Goal: Transaction & Acquisition: Purchase product/service

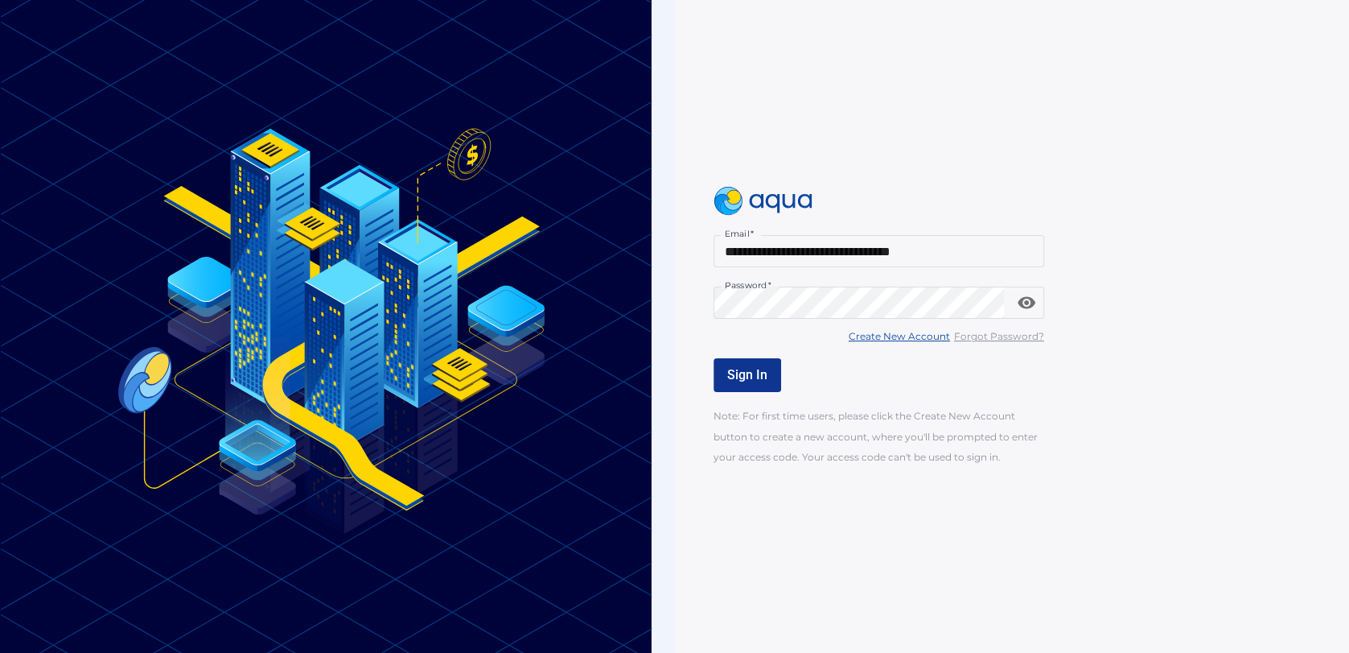
click at [742, 381] on span "Sign In" at bounding box center [747, 374] width 40 height 15
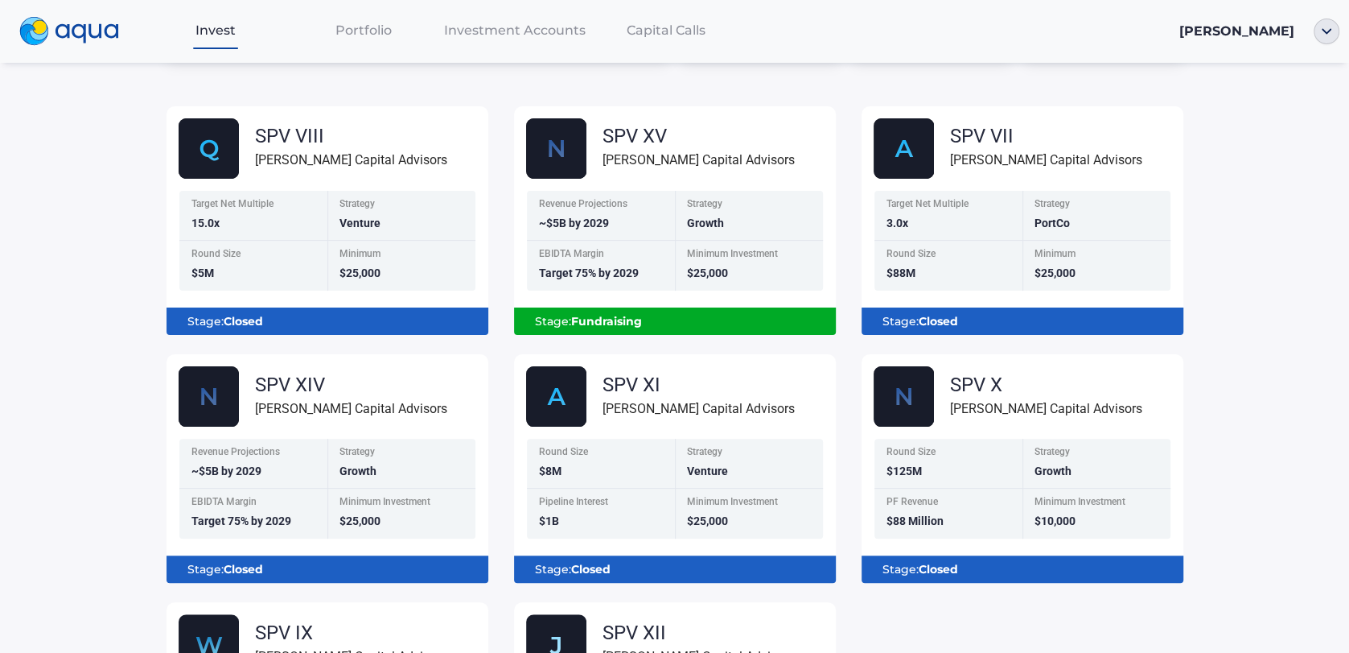
scroll to position [122, 0]
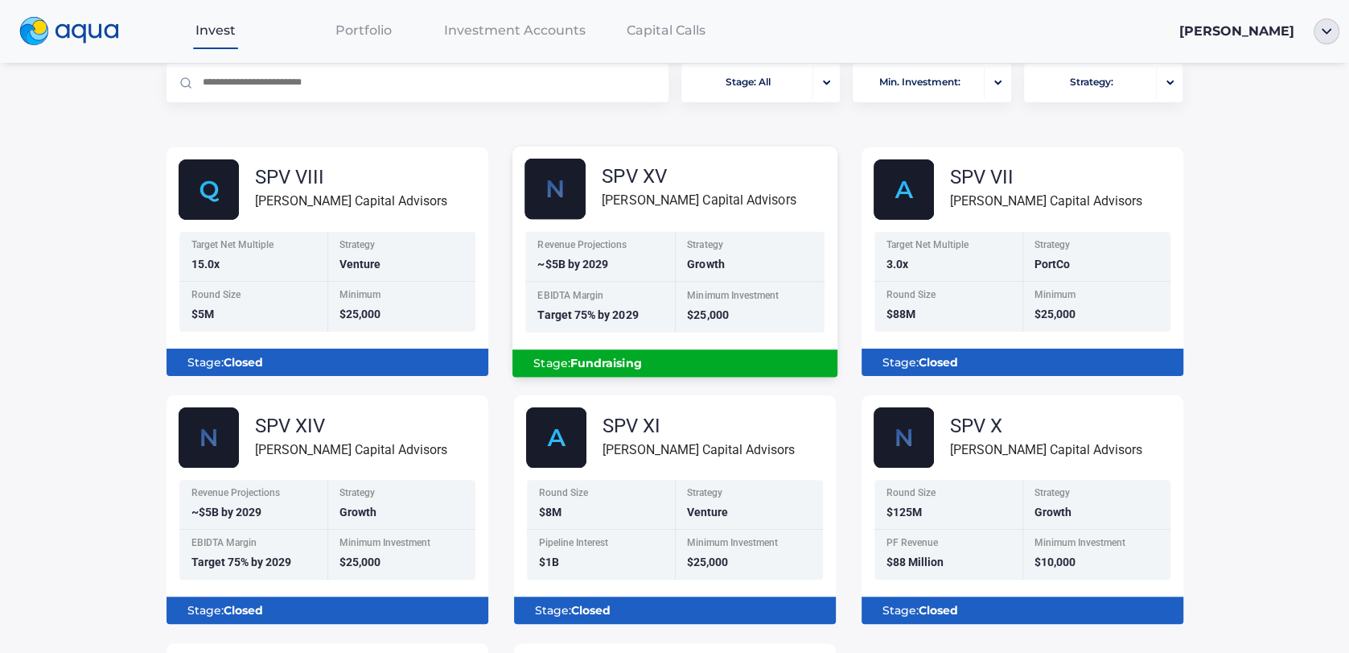
click at [704, 356] on div "Stage: Fundraising" at bounding box center [674, 362] width 299 height 27
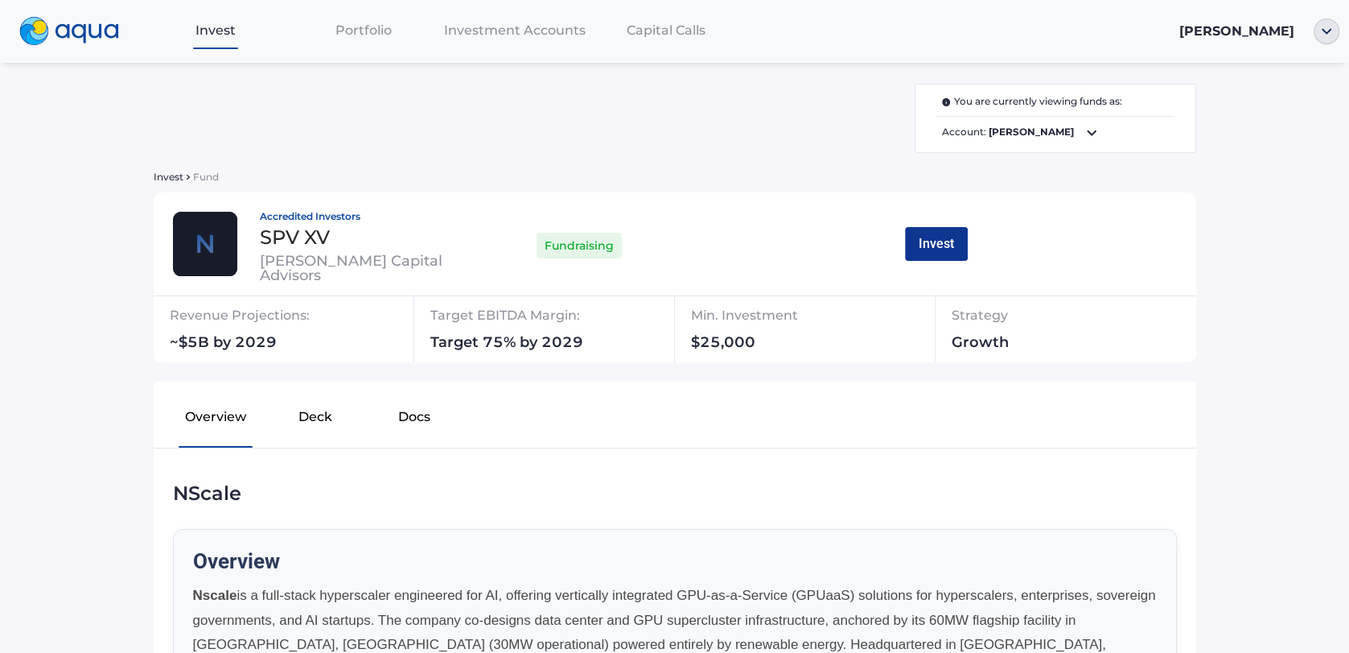
click at [936, 241] on button "Invest" at bounding box center [936, 244] width 63 height 34
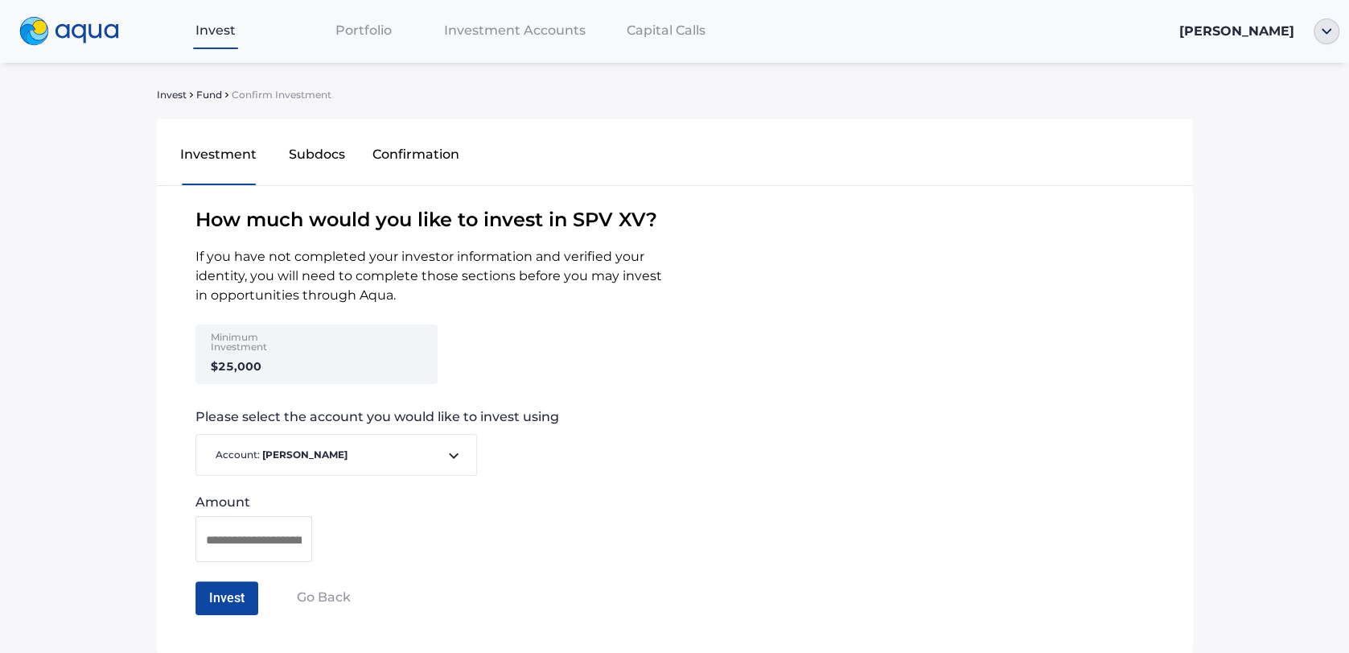
click at [268, 545] on input at bounding box center [254, 539] width 96 height 20
type input "*******"
click at [221, 598] on button "Invest" at bounding box center [227, 598] width 63 height 34
click at [276, 596] on button "Confirm Investment" at bounding box center [267, 598] width 142 height 34
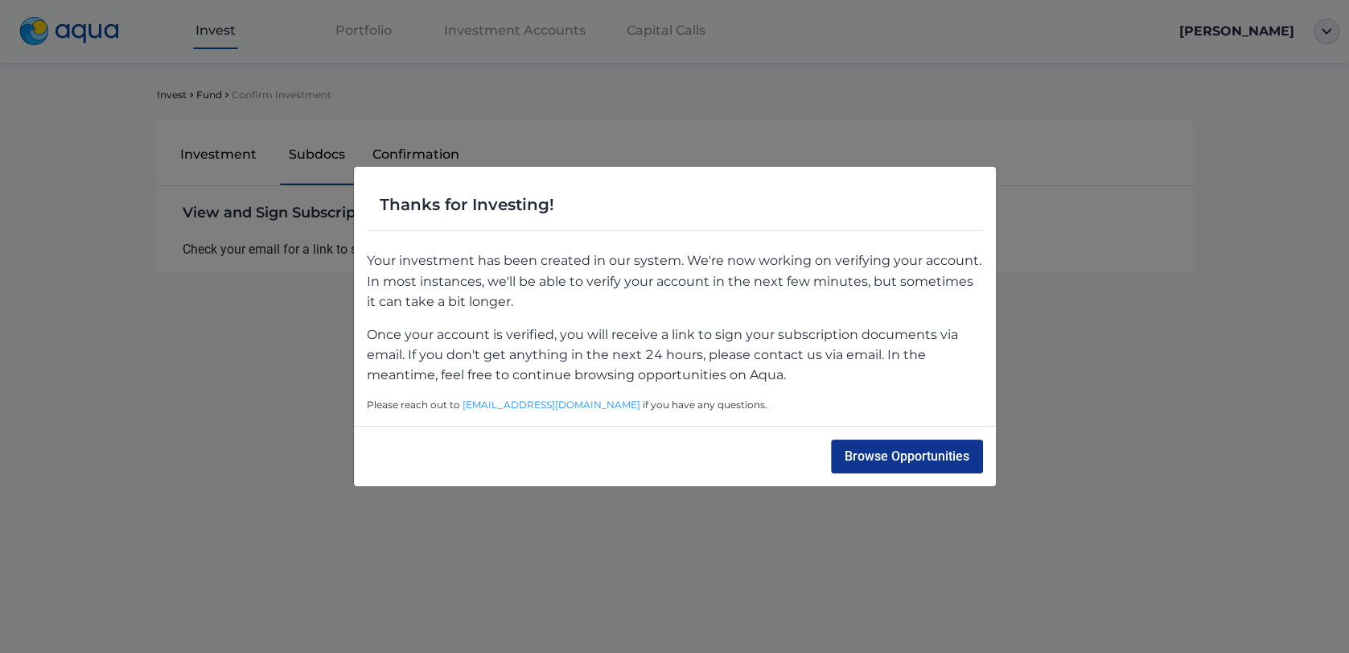
click at [880, 459] on button "Browse Opportunities" at bounding box center [907, 456] width 152 height 34
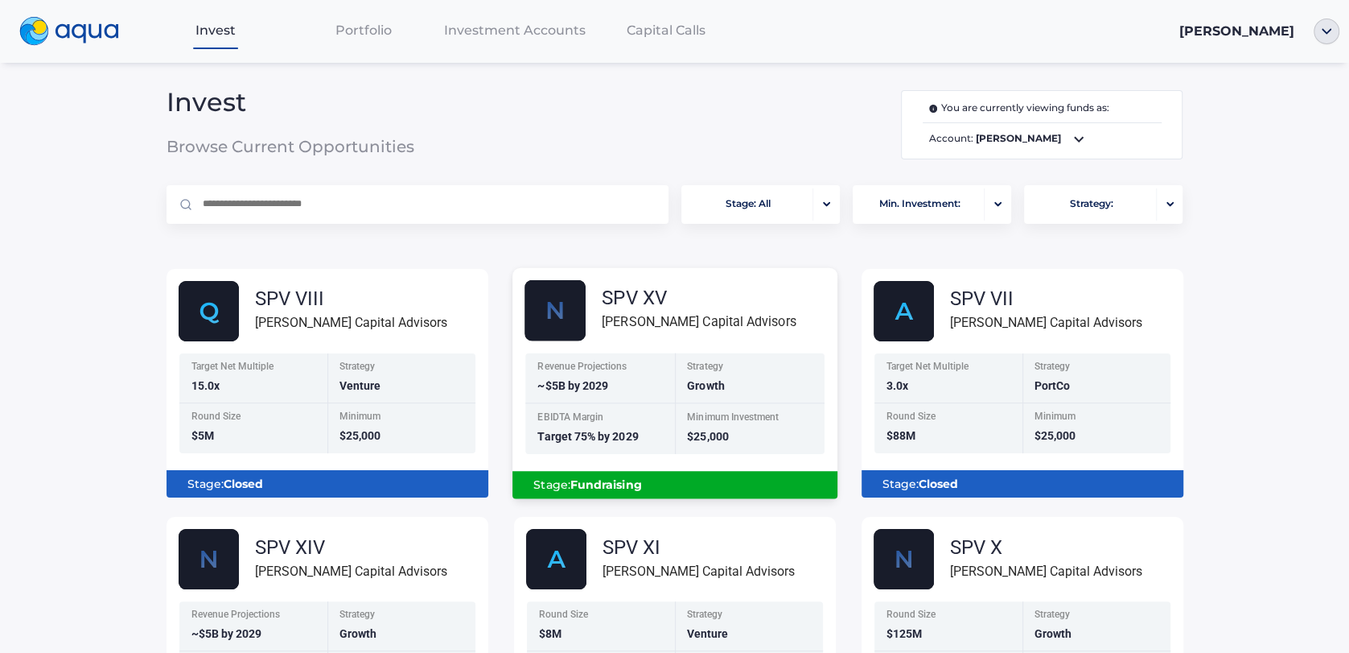
click at [655, 352] on div "Revenue Projections ~$5B by 2029" at bounding box center [600, 377] width 150 height 51
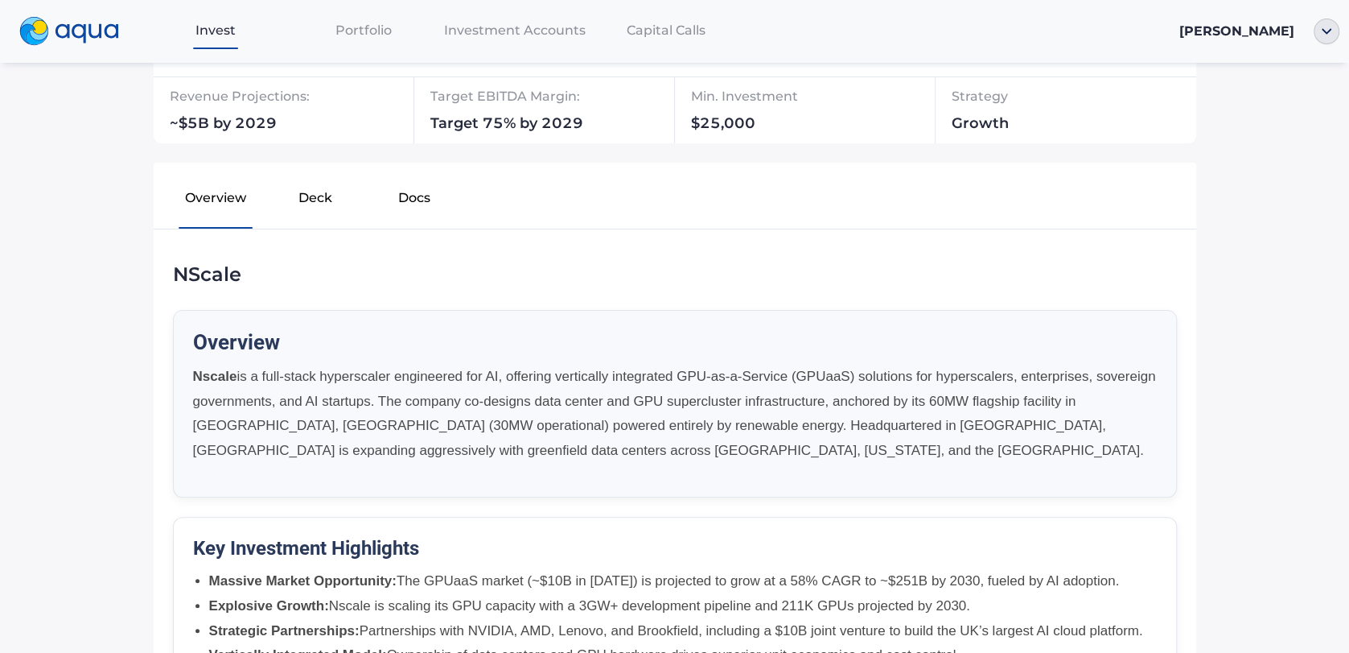
scroll to position [58, 0]
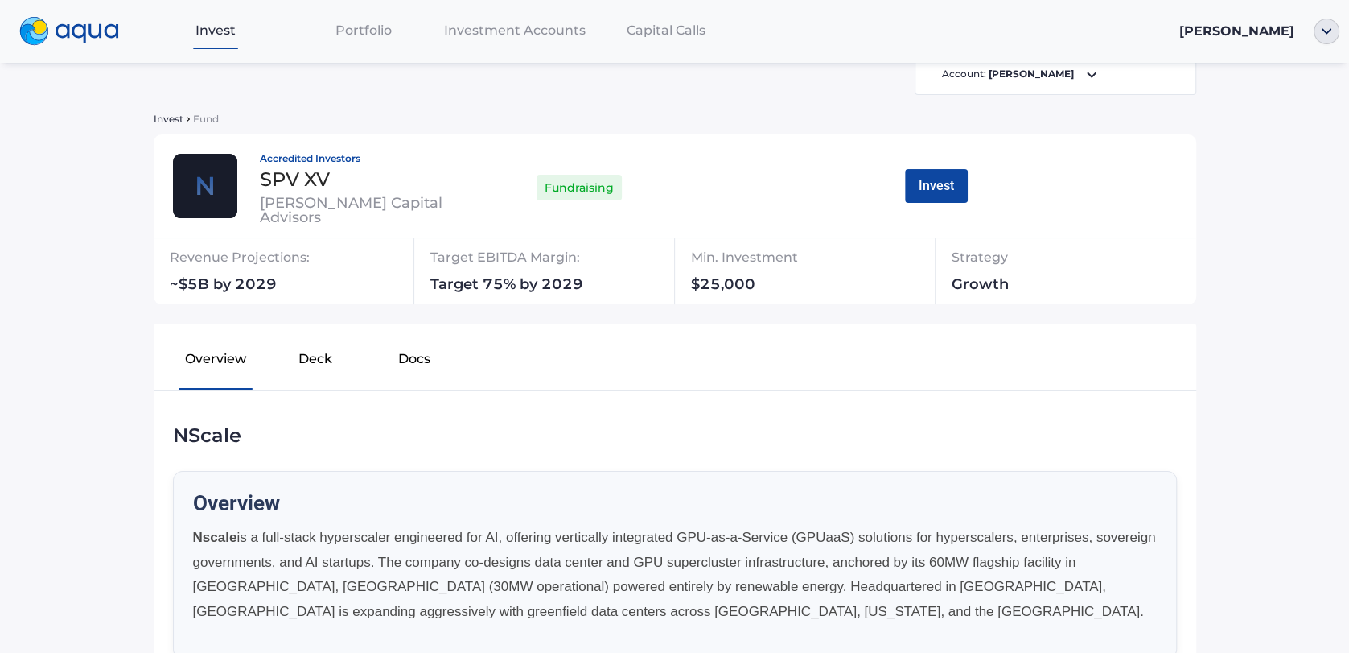
click at [316, 357] on button "Deck" at bounding box center [315, 361] width 99 height 51
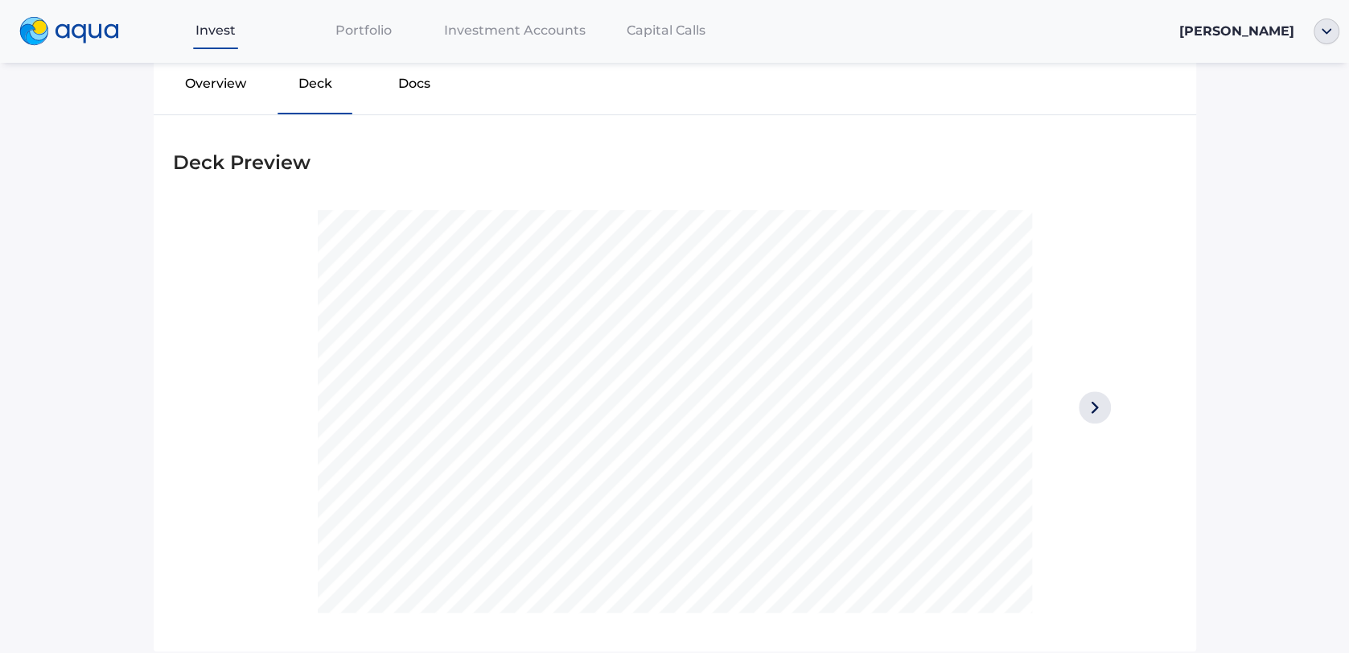
scroll to position [325, 0]
click at [408, 102] on button "Docs" at bounding box center [414, 94] width 99 height 51
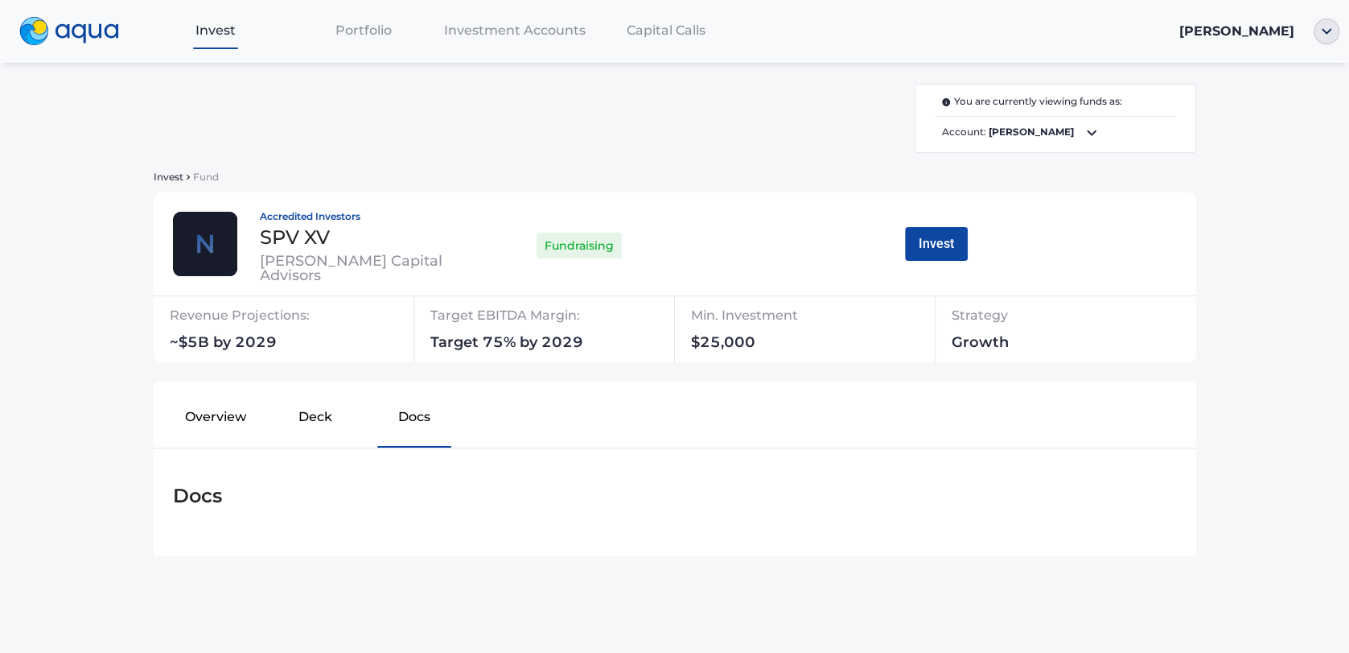
scroll to position [0, 0]
click at [421, 423] on button "Docs" at bounding box center [414, 419] width 99 height 51
click at [1096, 136] on icon at bounding box center [1091, 132] width 19 height 19
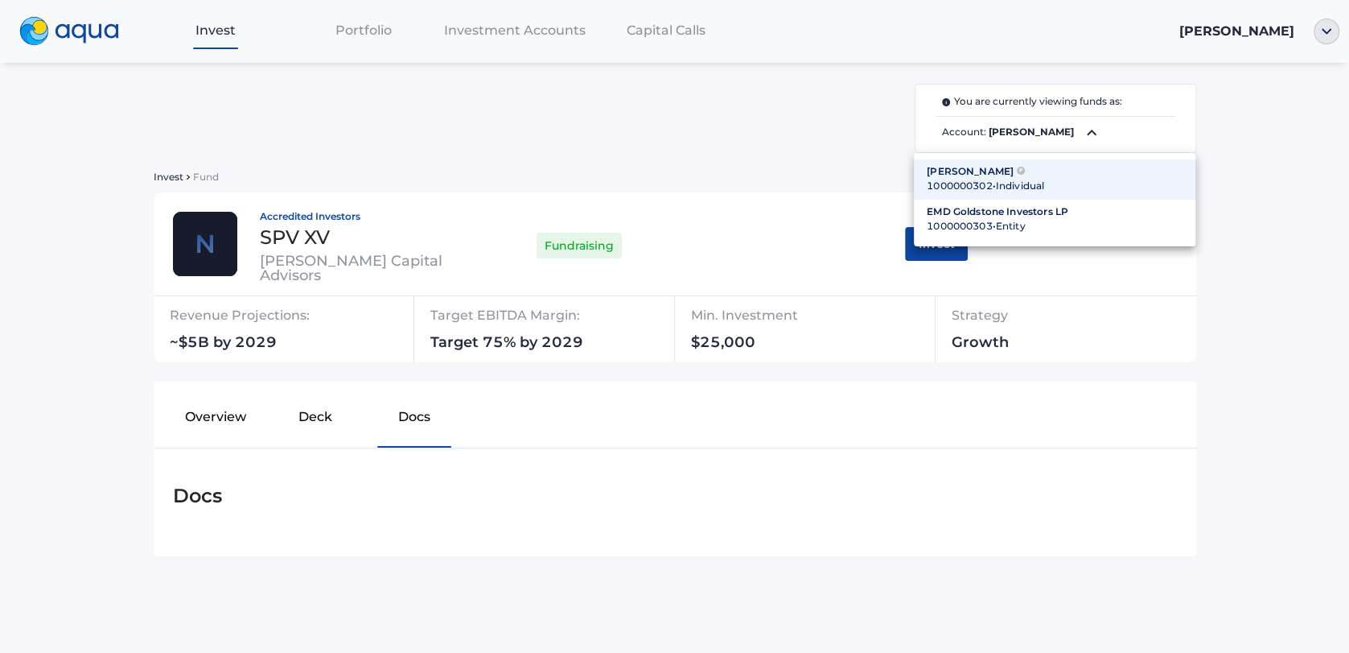
click at [1005, 223] on div "1000000303 • Entity" at bounding box center [1055, 226] width 256 height 14
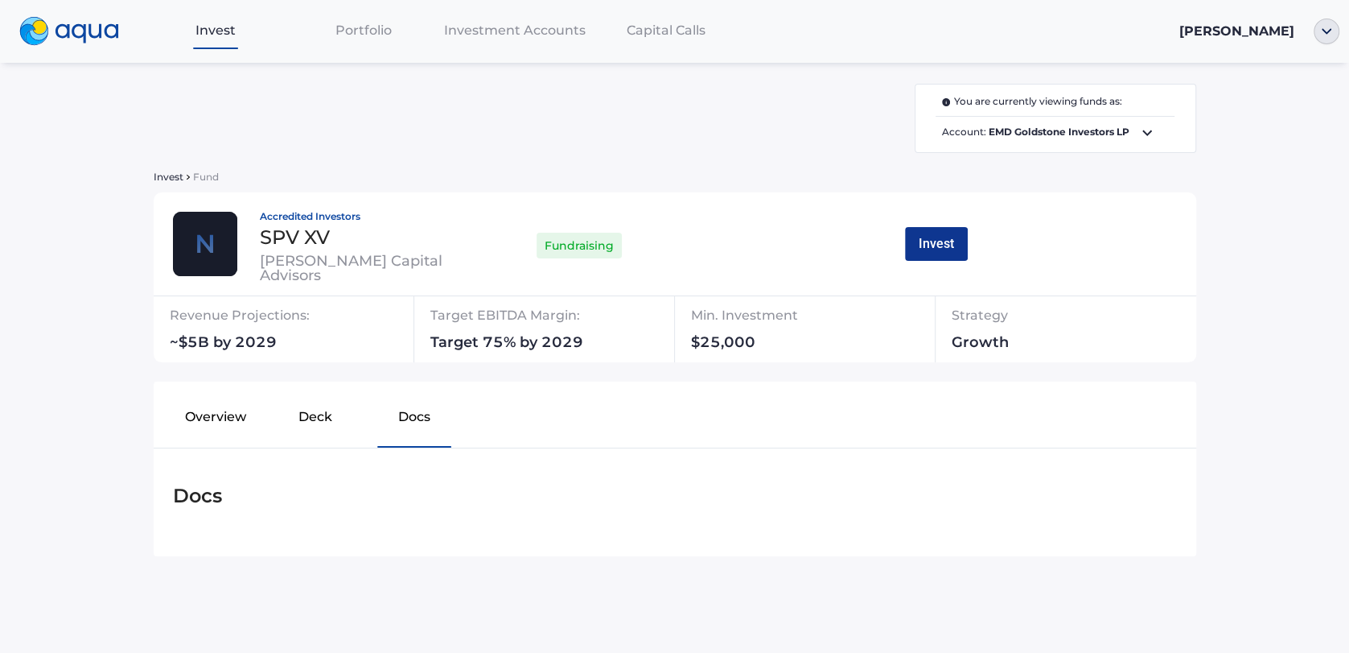
click at [948, 243] on button "Invest" at bounding box center [936, 244] width 63 height 34
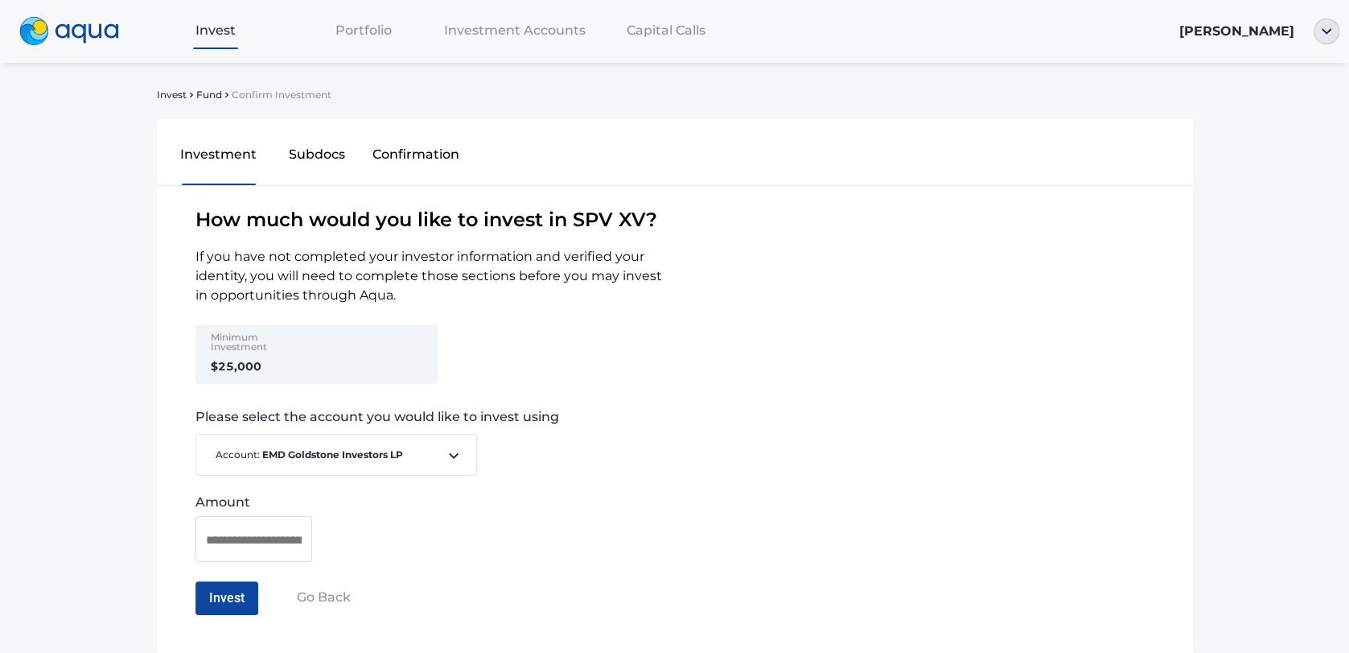
click at [238, 538] on input at bounding box center [254, 539] width 96 height 20
type input "*******"
click at [227, 606] on button "Invest" at bounding box center [227, 598] width 63 height 34
click at [234, 598] on button "Confirm Investment" at bounding box center [267, 598] width 142 height 34
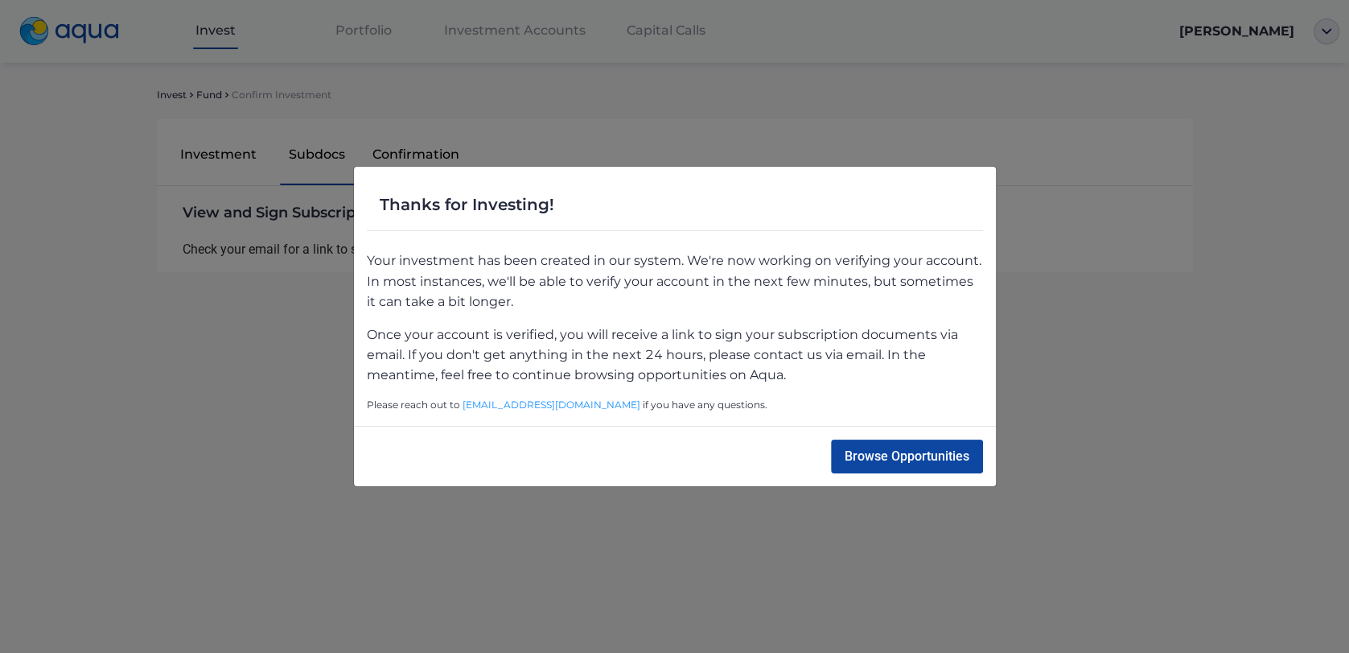
click at [740, 560] on div "Thanks for Investing! Your investment has been created in our system. We're now…" at bounding box center [674, 326] width 1349 height 653
click at [885, 467] on button "Browse Opportunities" at bounding box center [907, 456] width 152 height 34
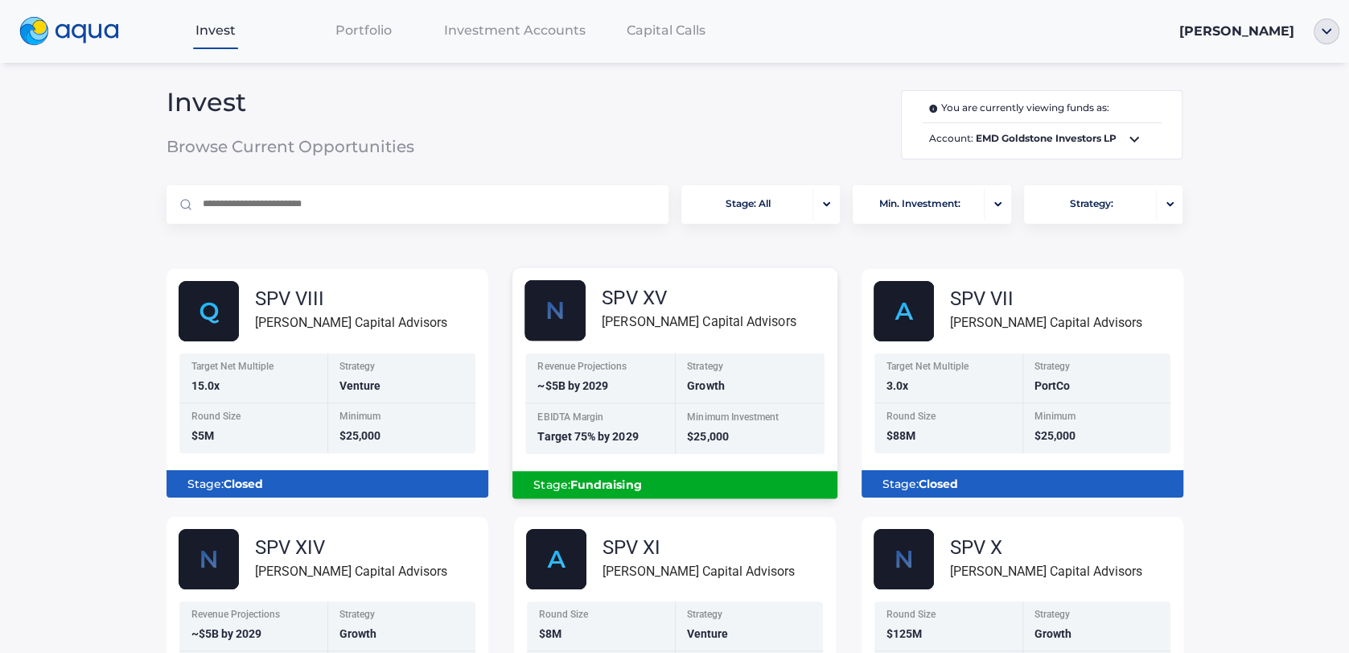
click at [672, 389] on div "Revenue Projections ~$5B by 2029" at bounding box center [600, 377] width 150 height 51
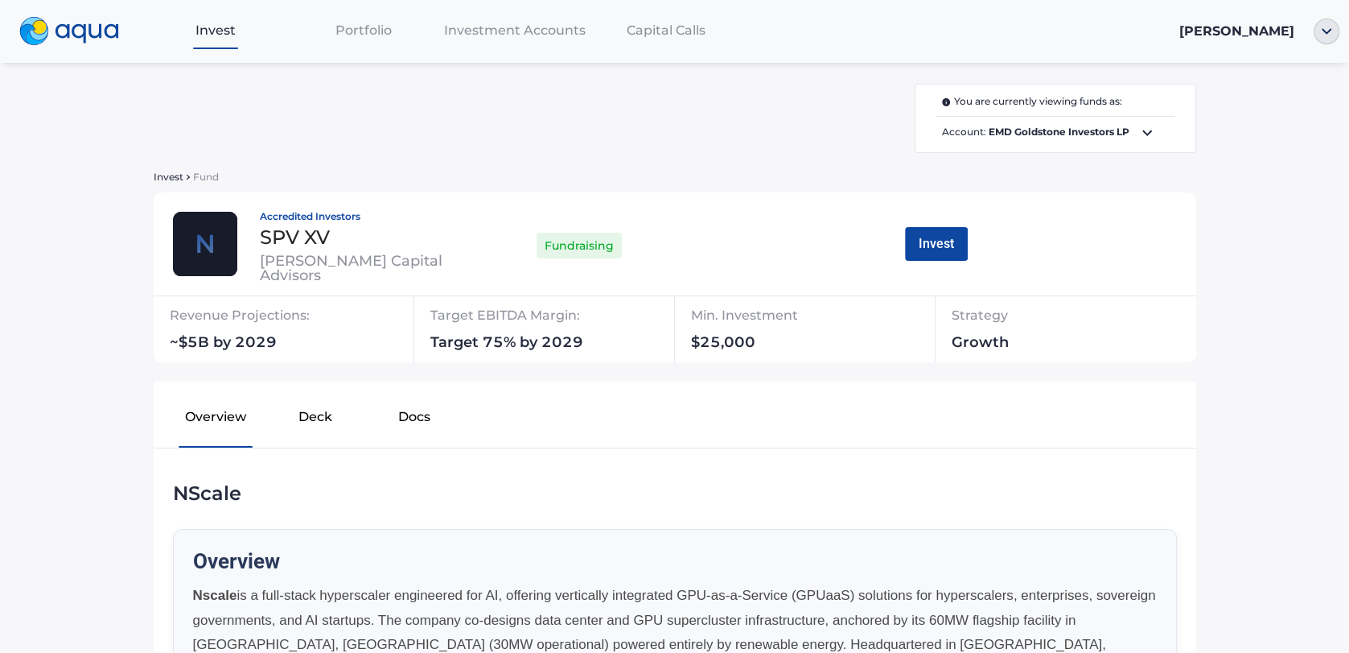
click at [425, 419] on button "Docs" at bounding box center [414, 419] width 99 height 51
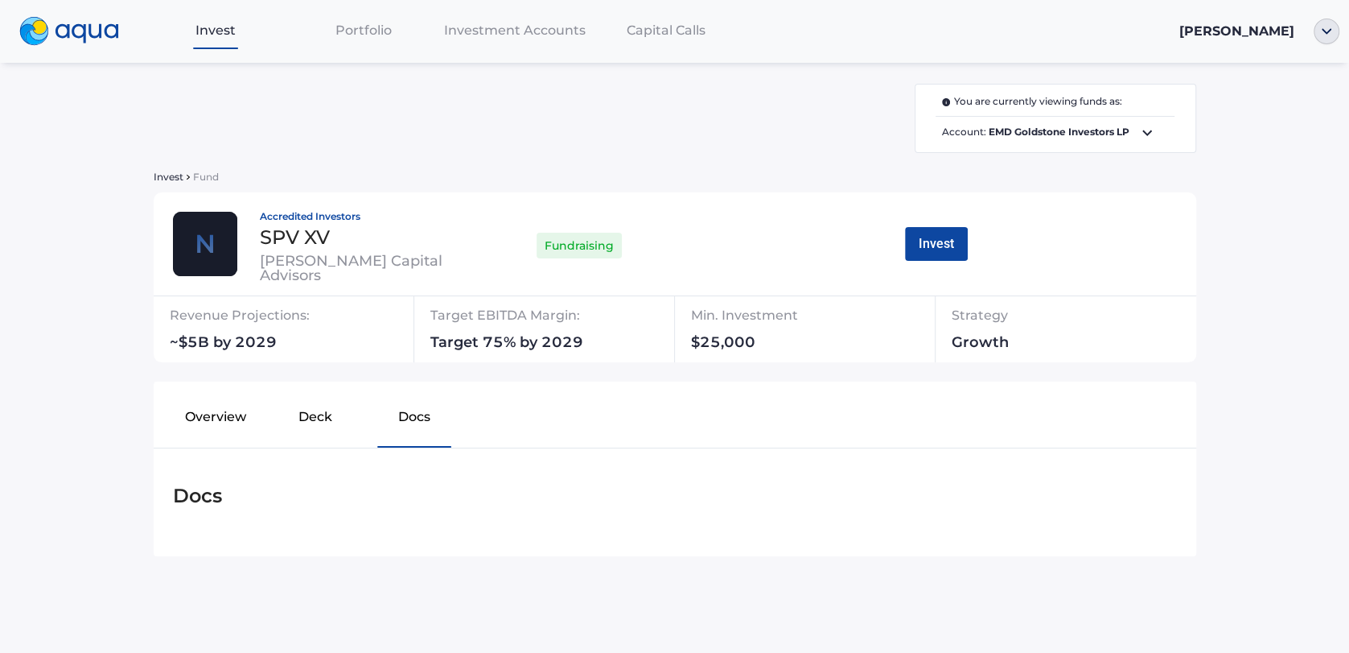
click at [325, 414] on button "Deck" at bounding box center [315, 419] width 99 height 51
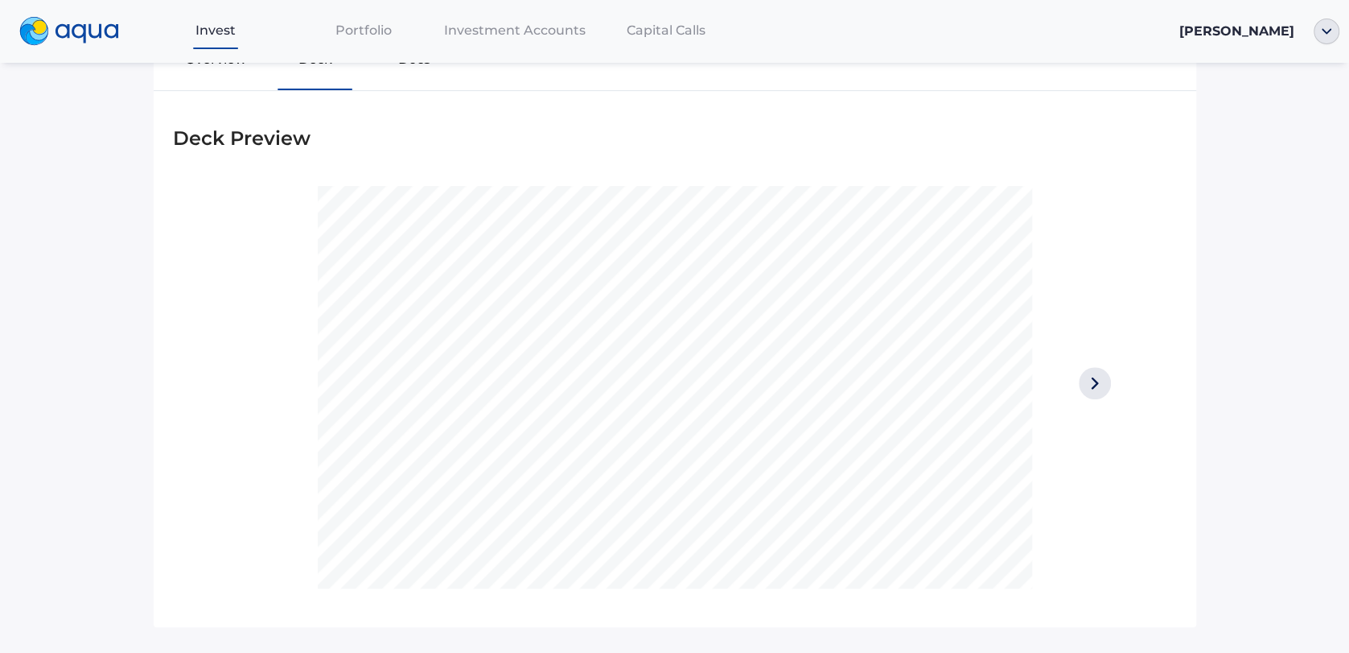
scroll to position [306, 0]
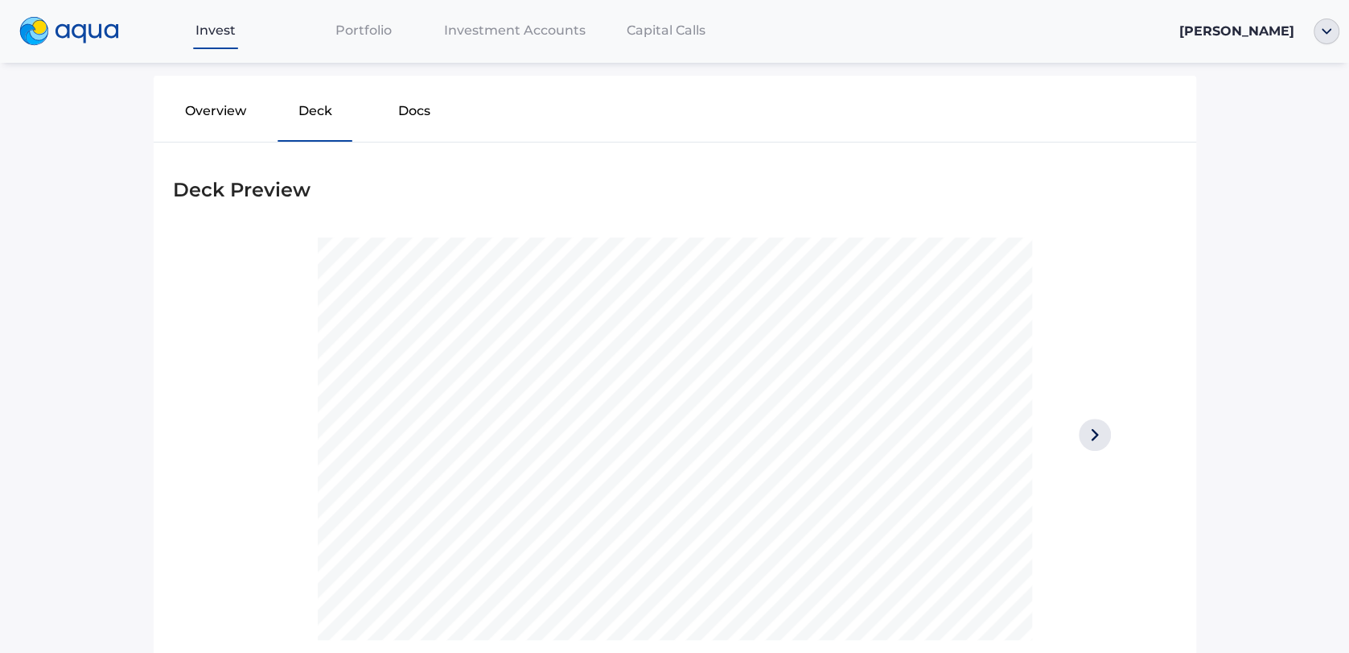
click at [221, 103] on button "Overview" at bounding box center [216, 114] width 99 height 51
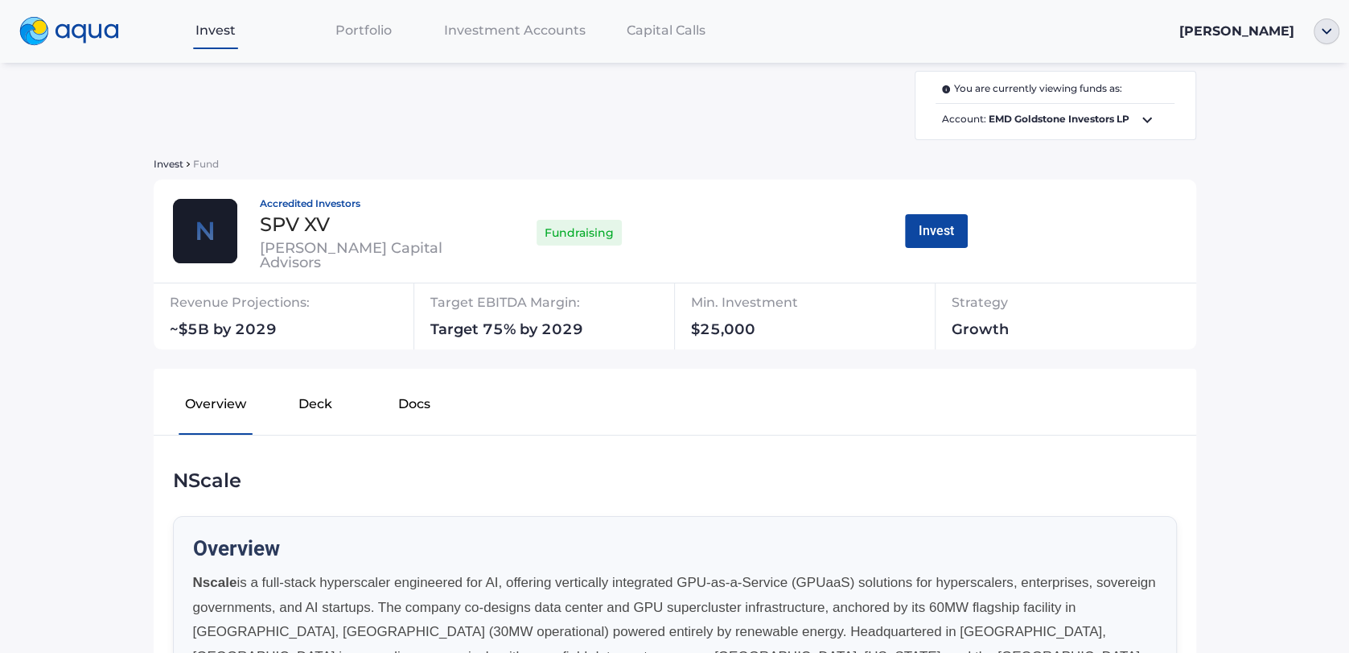
scroll to position [0, 0]
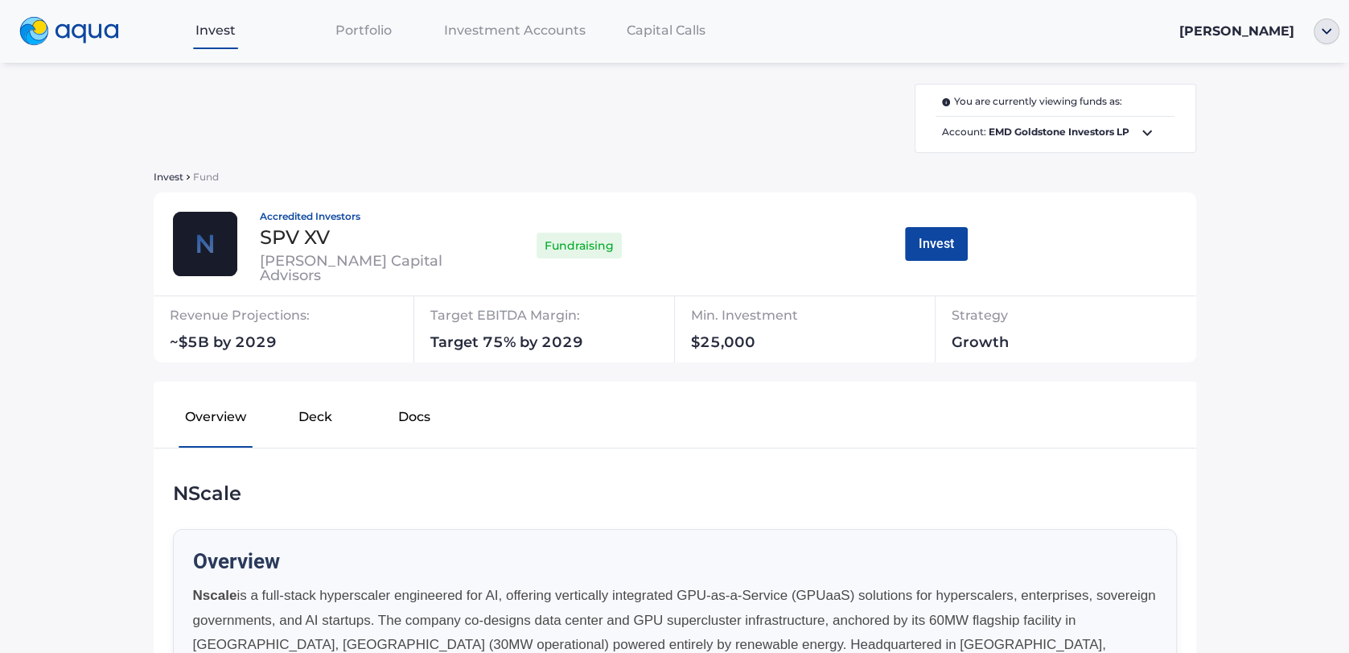
click at [646, 38] on span "Capital Calls" at bounding box center [666, 30] width 79 height 15
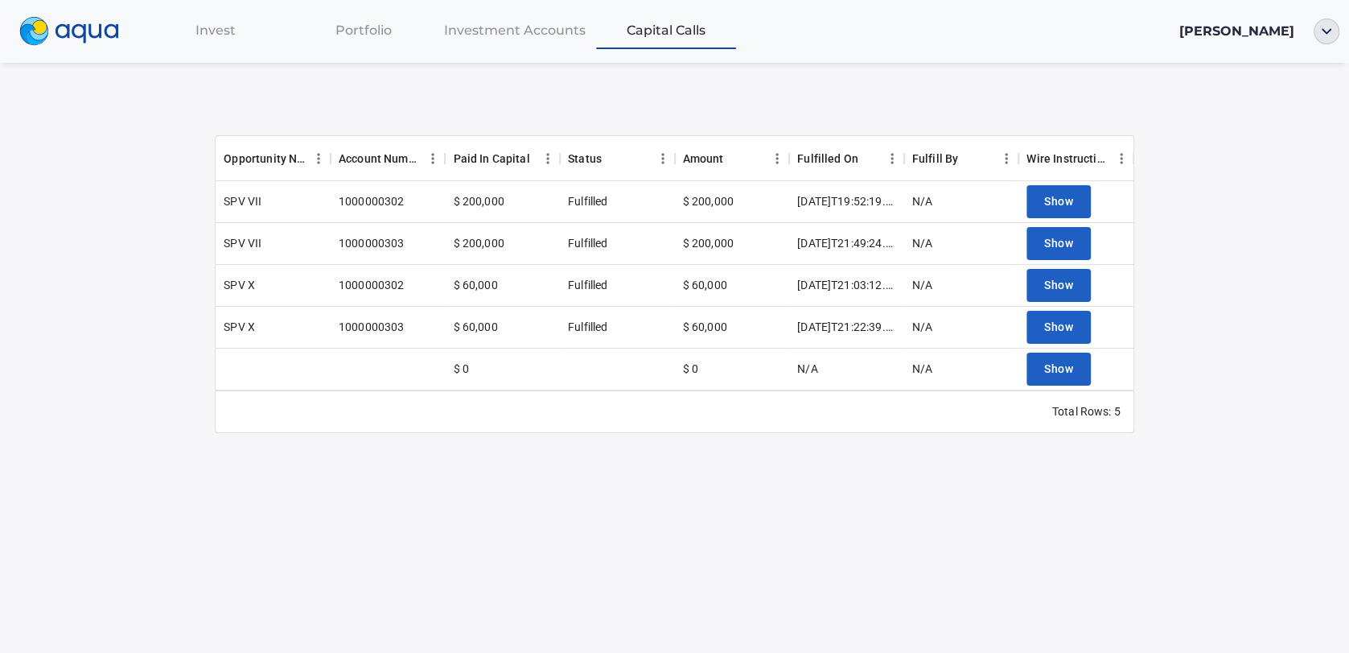
click at [667, 31] on span "Capital Calls" at bounding box center [666, 30] width 79 height 15
click at [509, 23] on div "Investment Accounts" at bounding box center [515, 30] width 154 height 33
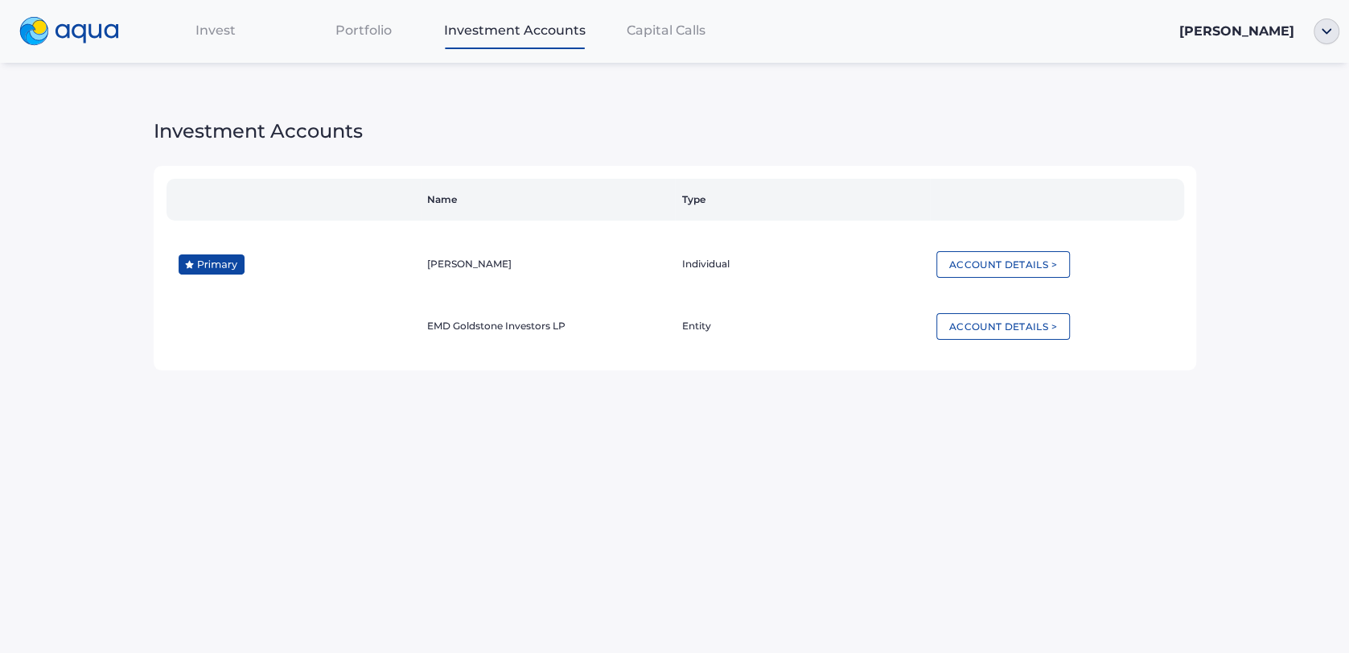
click at [362, 28] on span "Portfolio" at bounding box center [364, 30] width 56 height 15
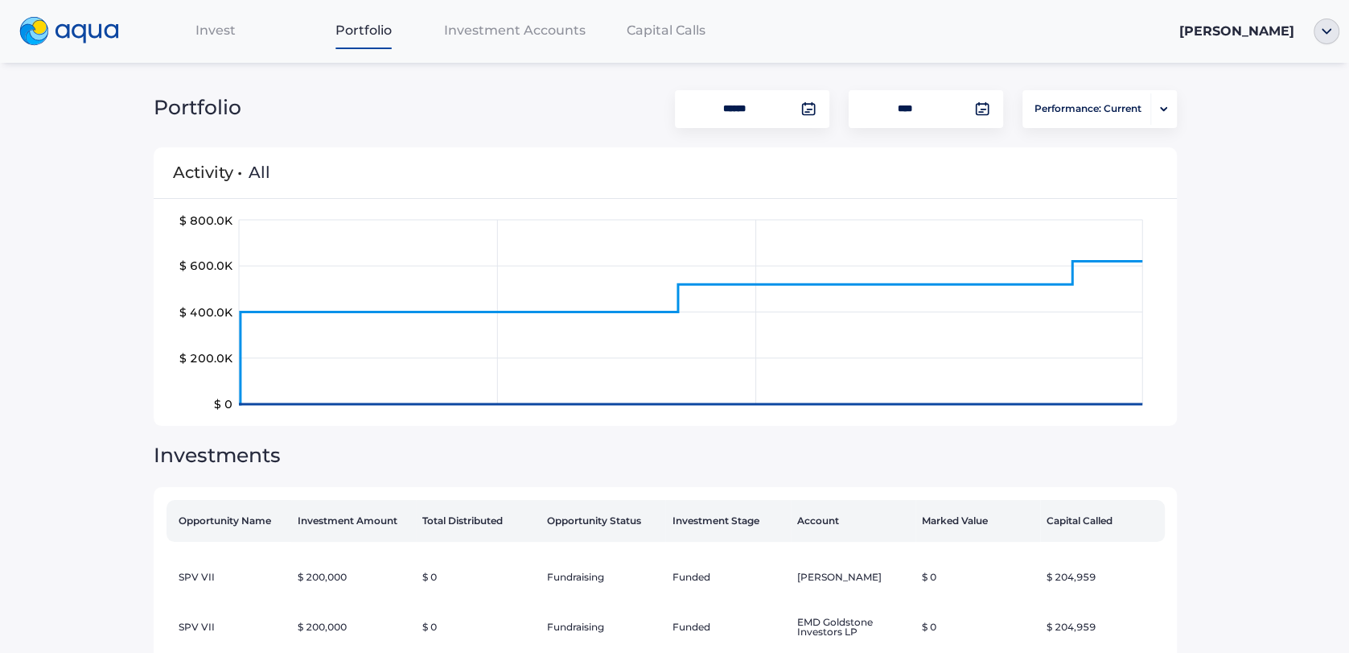
click at [207, 36] on span "Invest" at bounding box center [216, 30] width 40 height 15
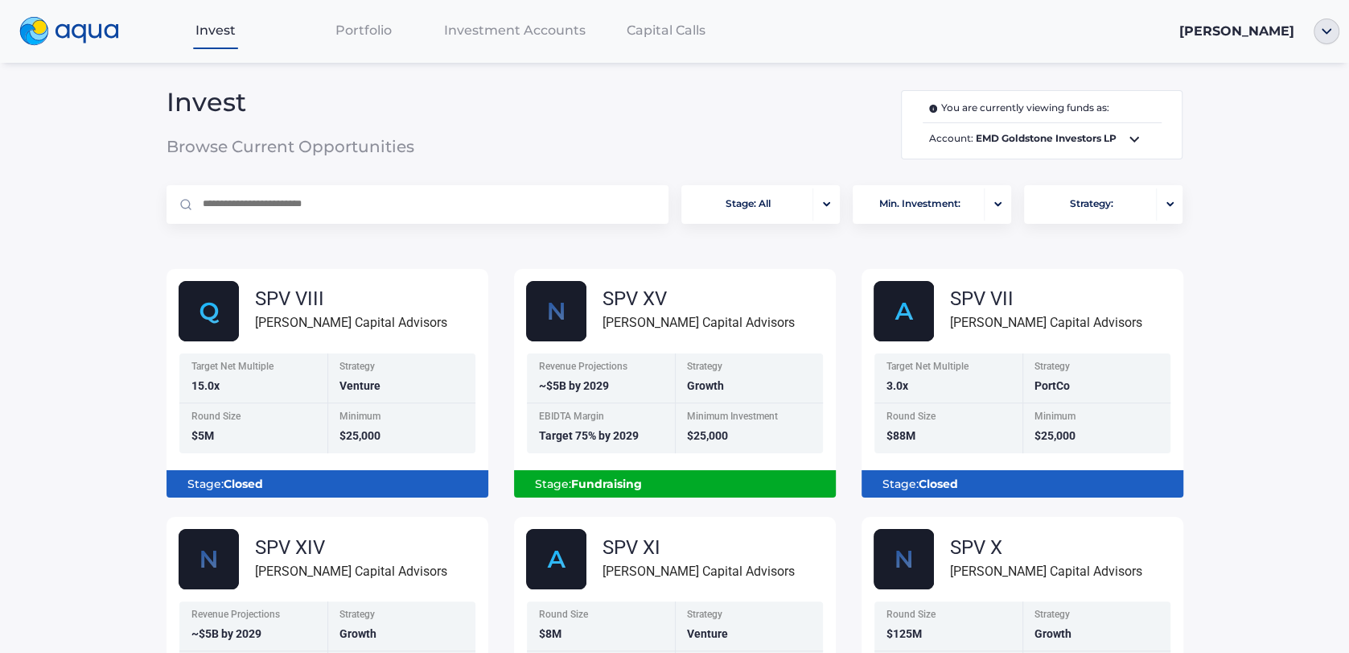
click at [663, 33] on span "Capital Calls" at bounding box center [666, 30] width 79 height 15
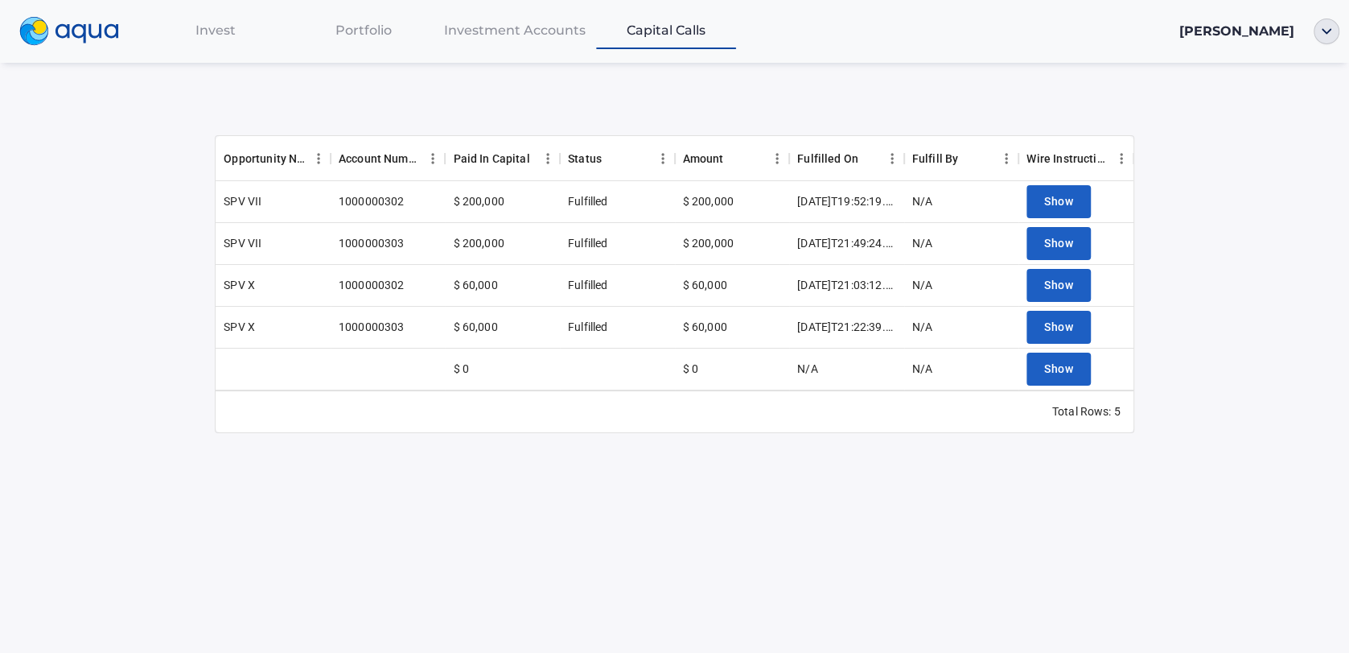
click at [663, 33] on span "Capital Calls" at bounding box center [666, 30] width 79 height 15
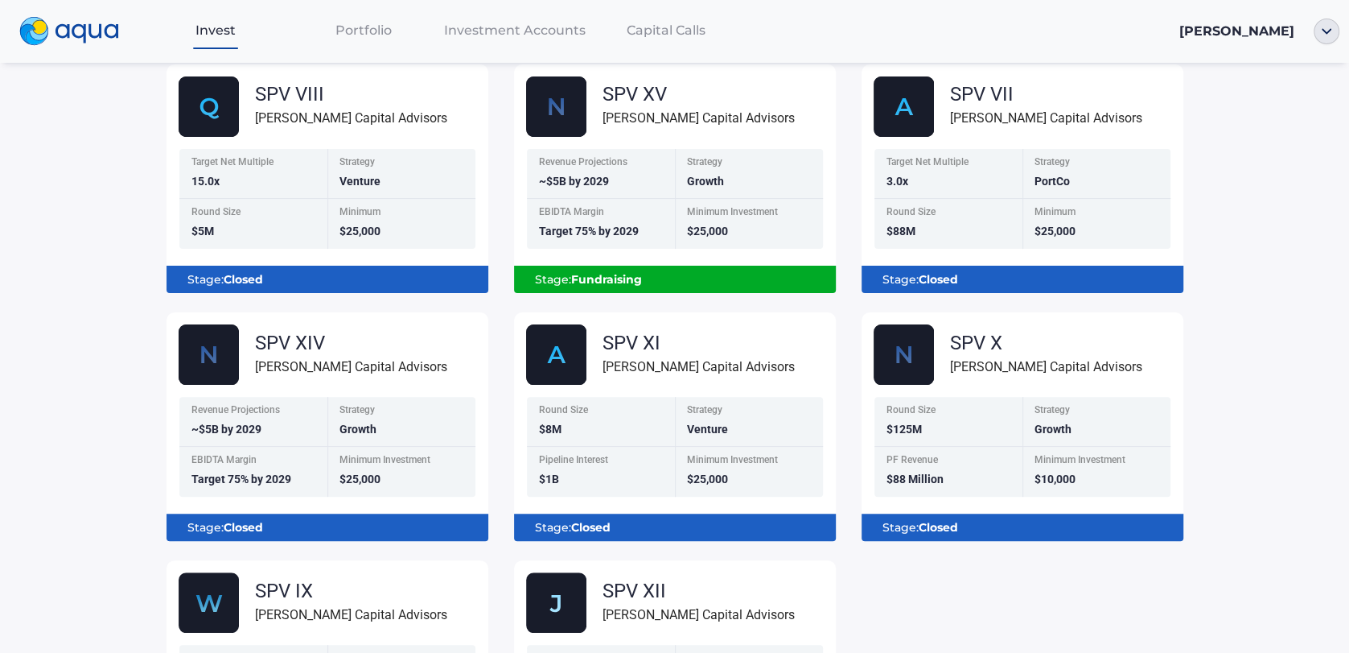
scroll to position [225, 0]
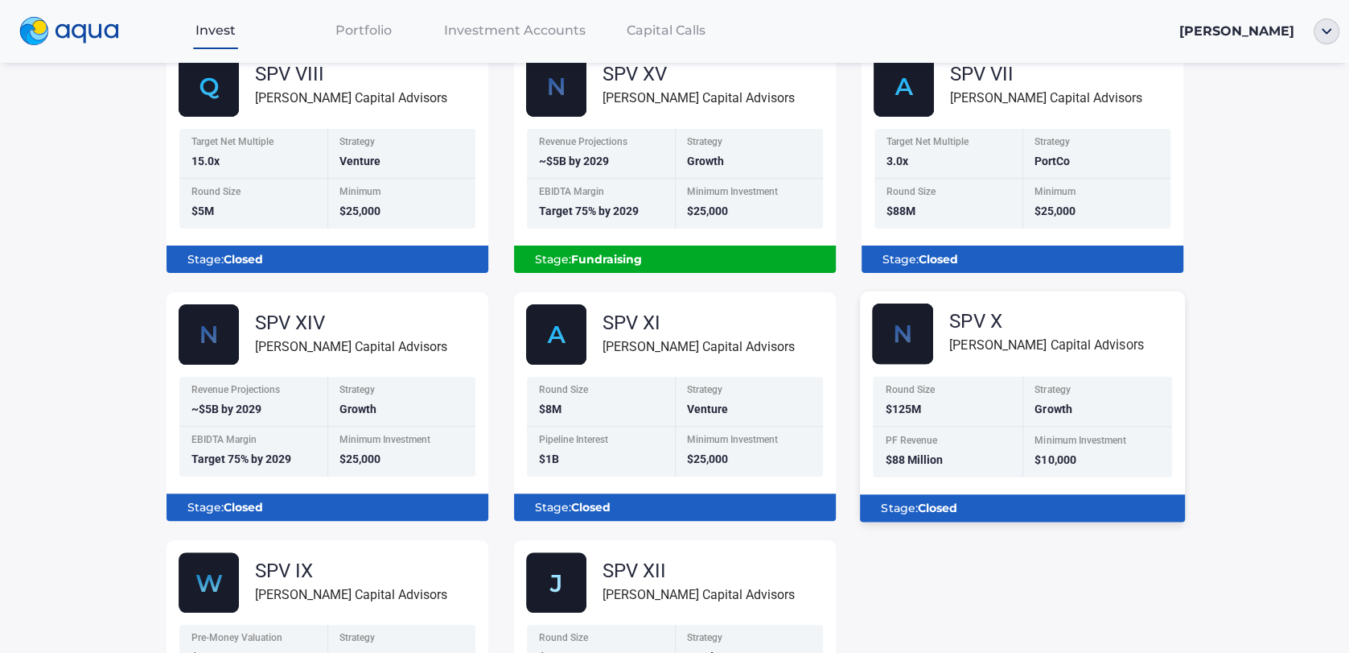
click at [974, 492] on div "Stage: Closed" at bounding box center [1022, 501] width 325 height 41
click at [983, 329] on div "SPV X" at bounding box center [1047, 320] width 194 height 19
click at [936, 348] on div "SPV X Florence Capital Advisors" at bounding box center [1028, 333] width 313 height 61
click at [1036, 436] on div "Minimum Investment" at bounding box center [1099, 442] width 128 height 14
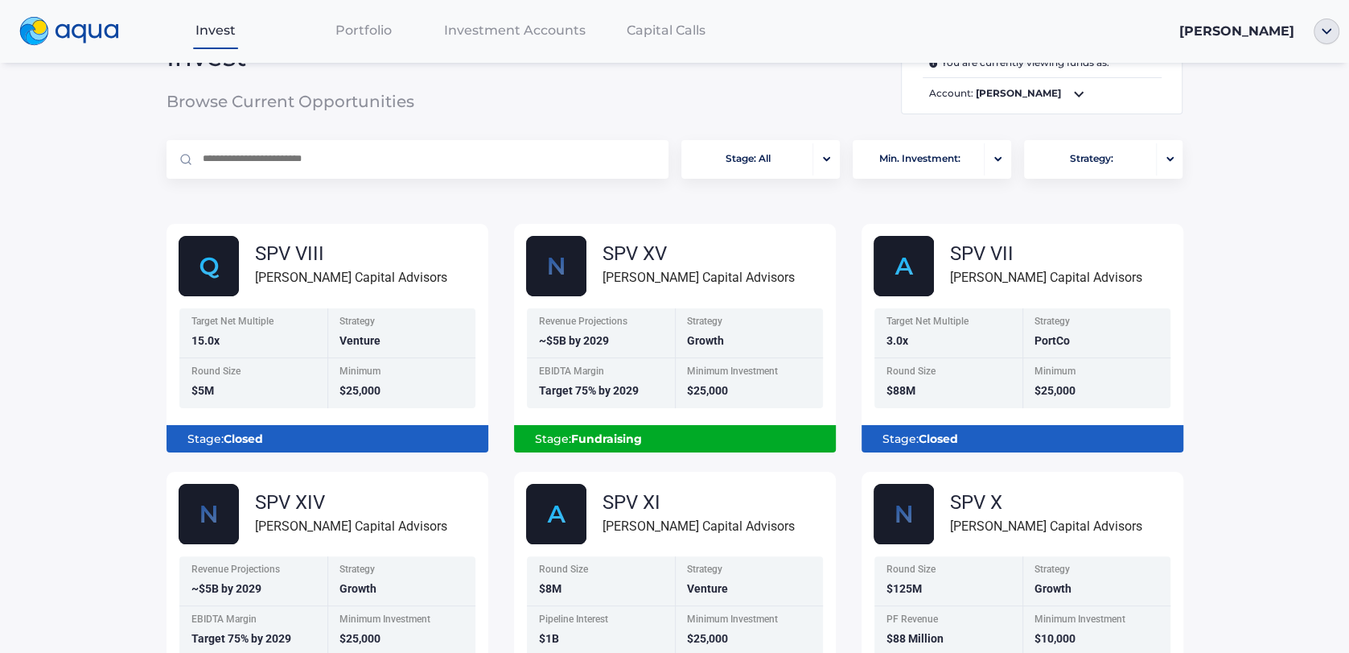
scroll to position [0, 0]
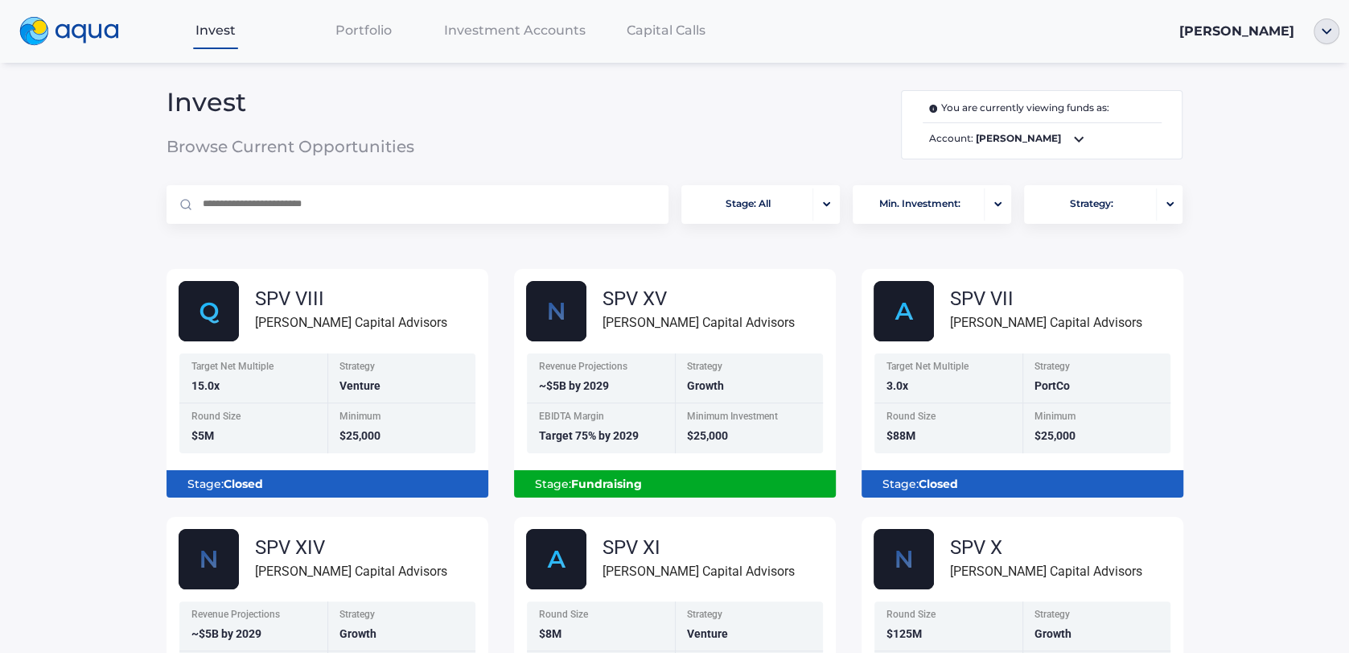
click at [357, 32] on span "Portfolio" at bounding box center [364, 30] width 56 height 15
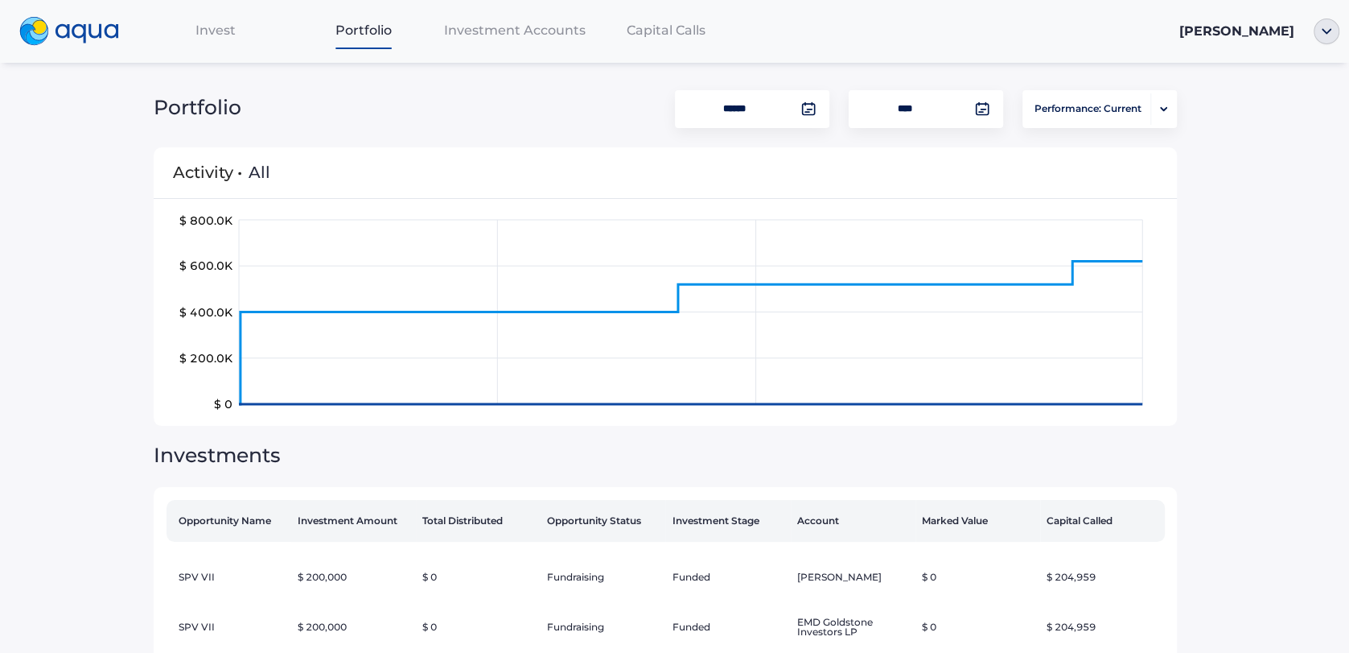
click at [548, 33] on span "Investment Accounts" at bounding box center [515, 30] width 142 height 15
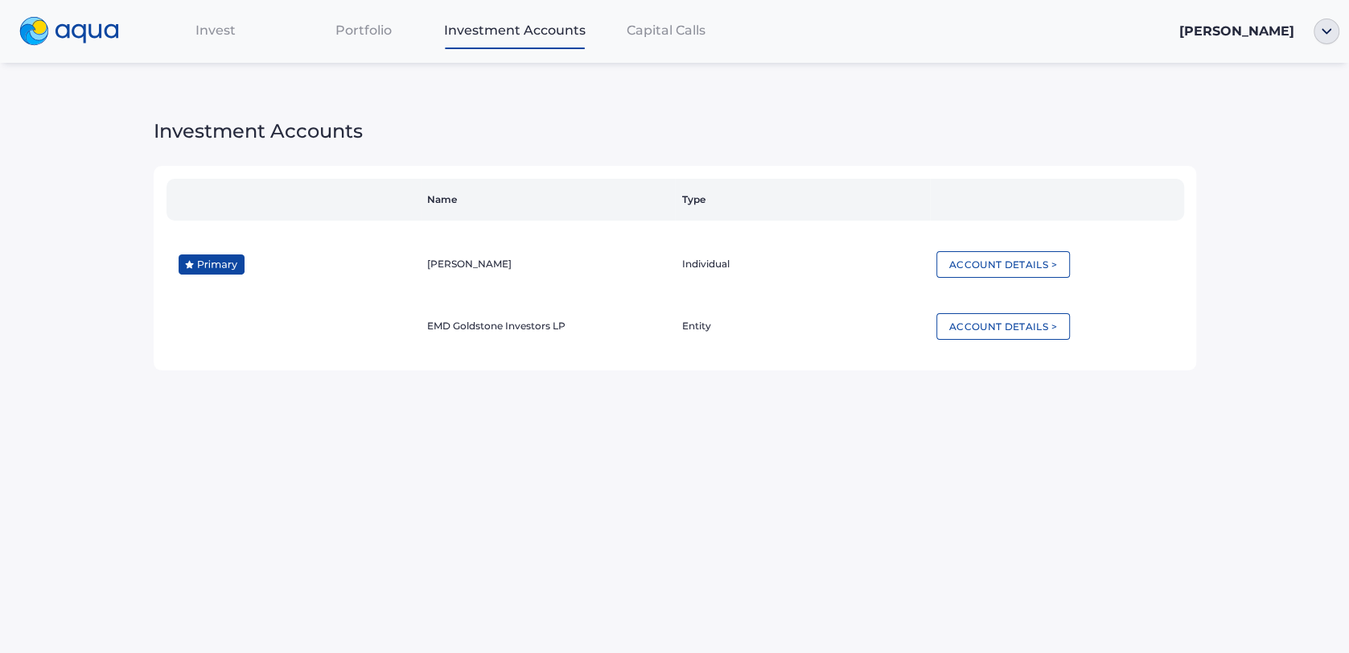
click at [670, 33] on span "Capital Calls" at bounding box center [666, 30] width 79 height 15
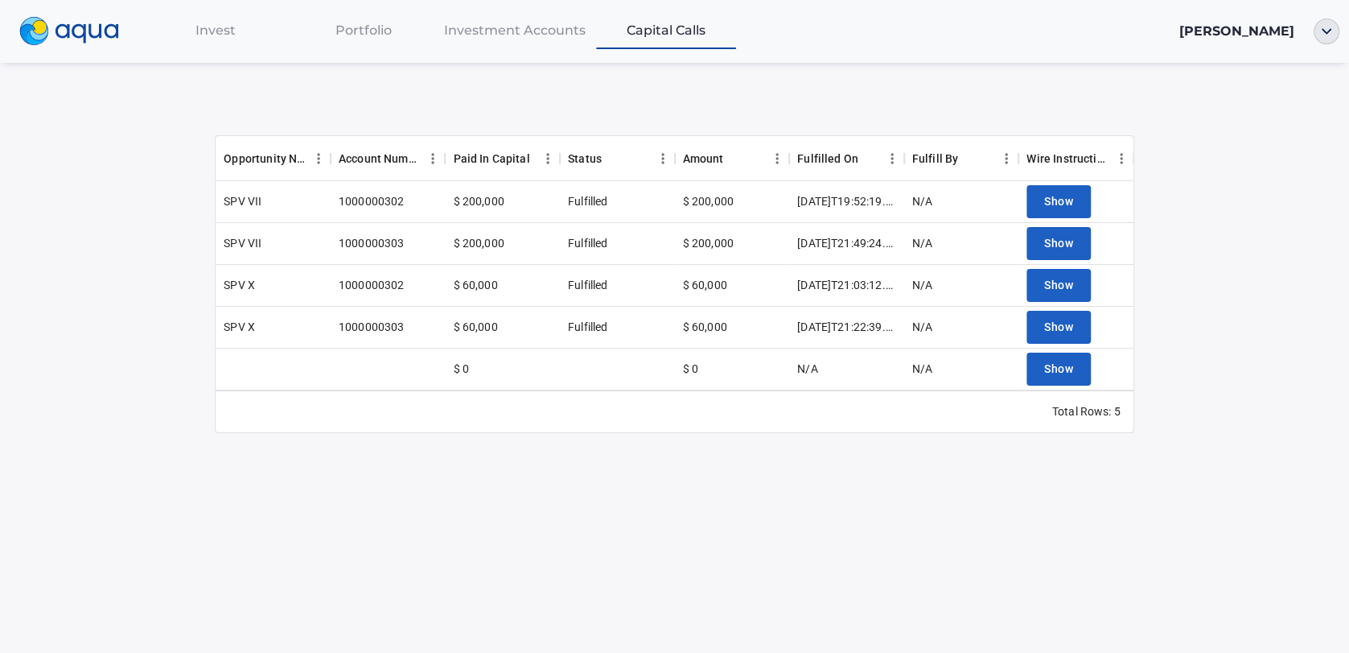
click at [670, 33] on span "Capital Calls" at bounding box center [666, 30] width 79 height 15
click at [67, 22] on img at bounding box center [69, 31] width 100 height 29
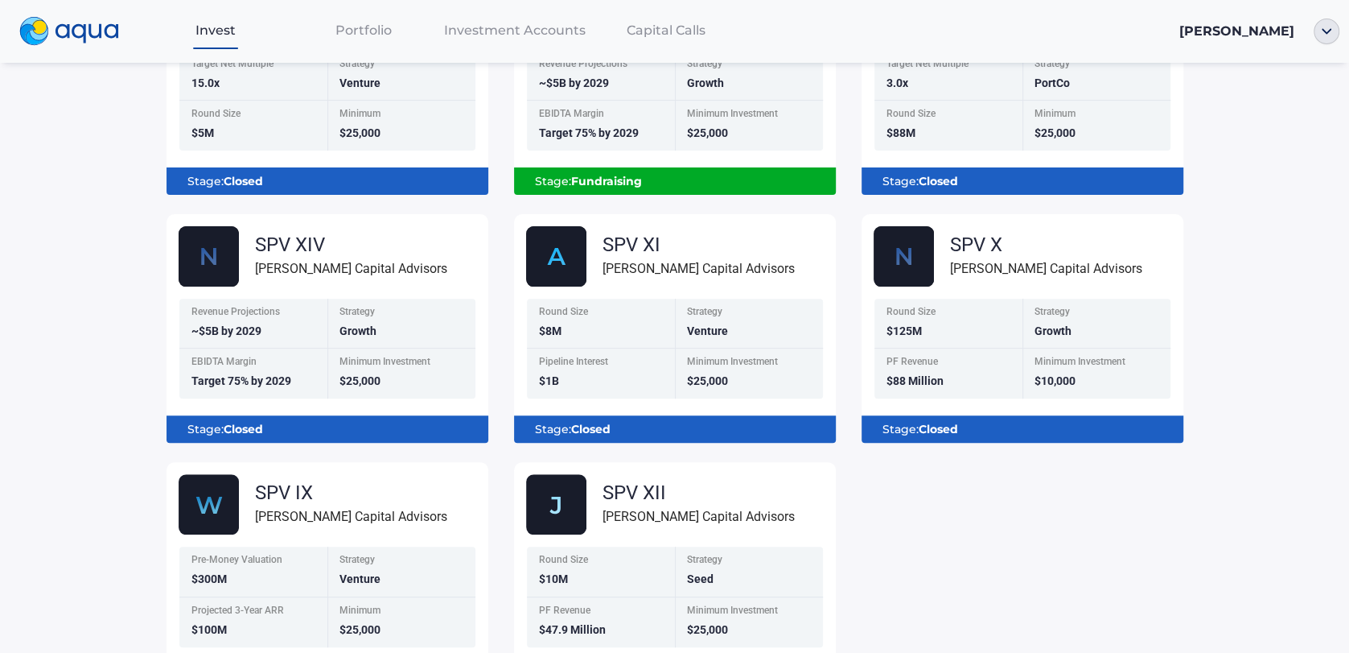
scroll to position [303, 0]
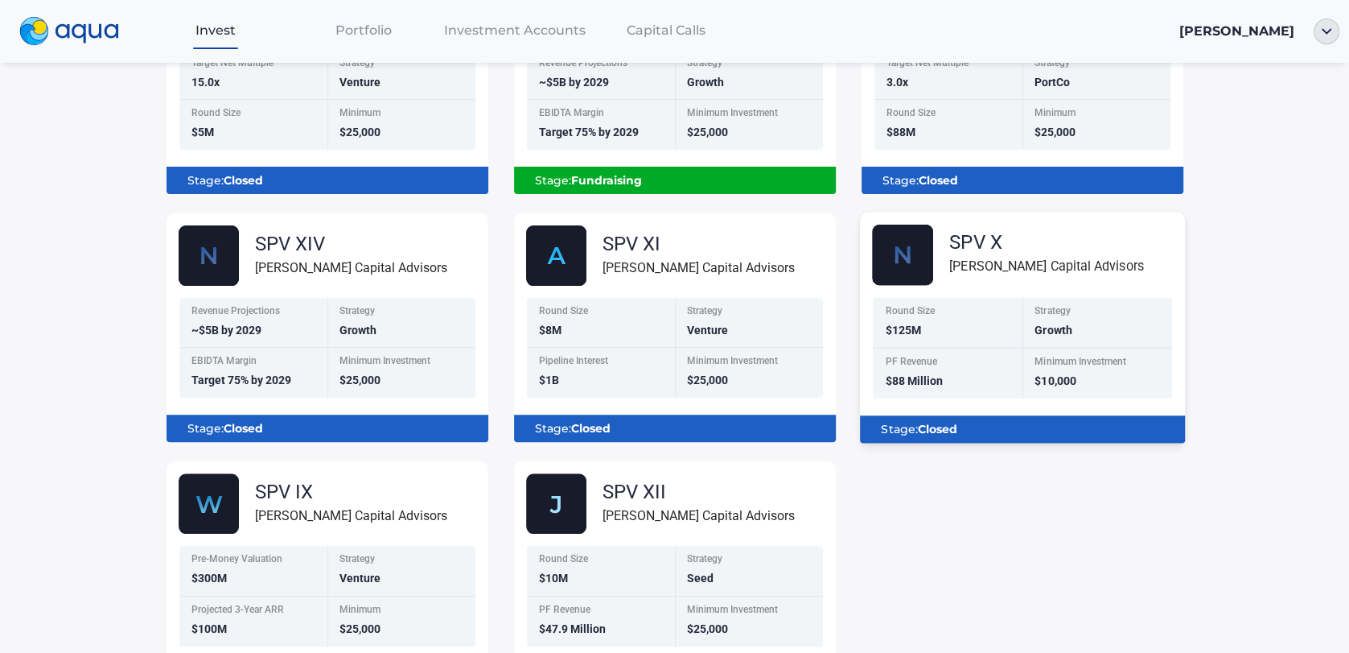
click at [1039, 332] on span "Growth" at bounding box center [1053, 329] width 37 height 13
click at [1022, 434] on div "Stage: Closed" at bounding box center [1022, 428] width 299 height 27
click at [1020, 431] on div "Stage: Closed" at bounding box center [1022, 428] width 299 height 27
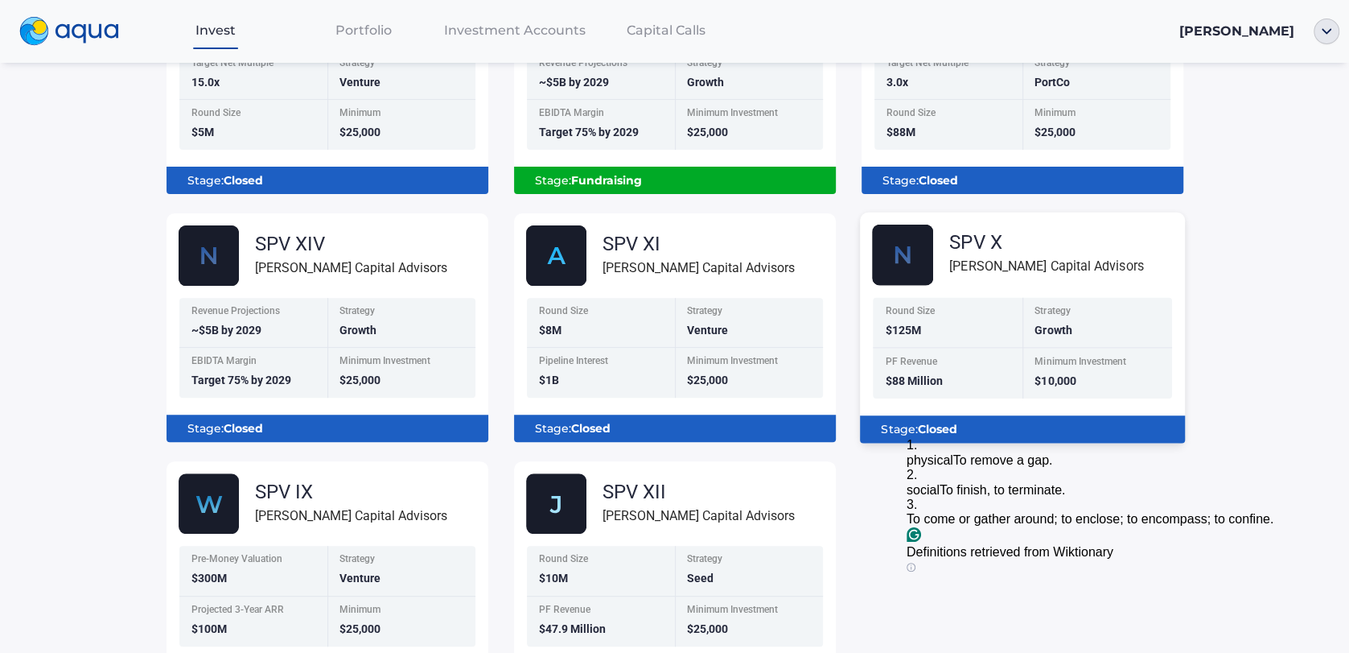
click at [1007, 348] on div "PF Revenue $88 Million" at bounding box center [948, 373] width 150 height 51
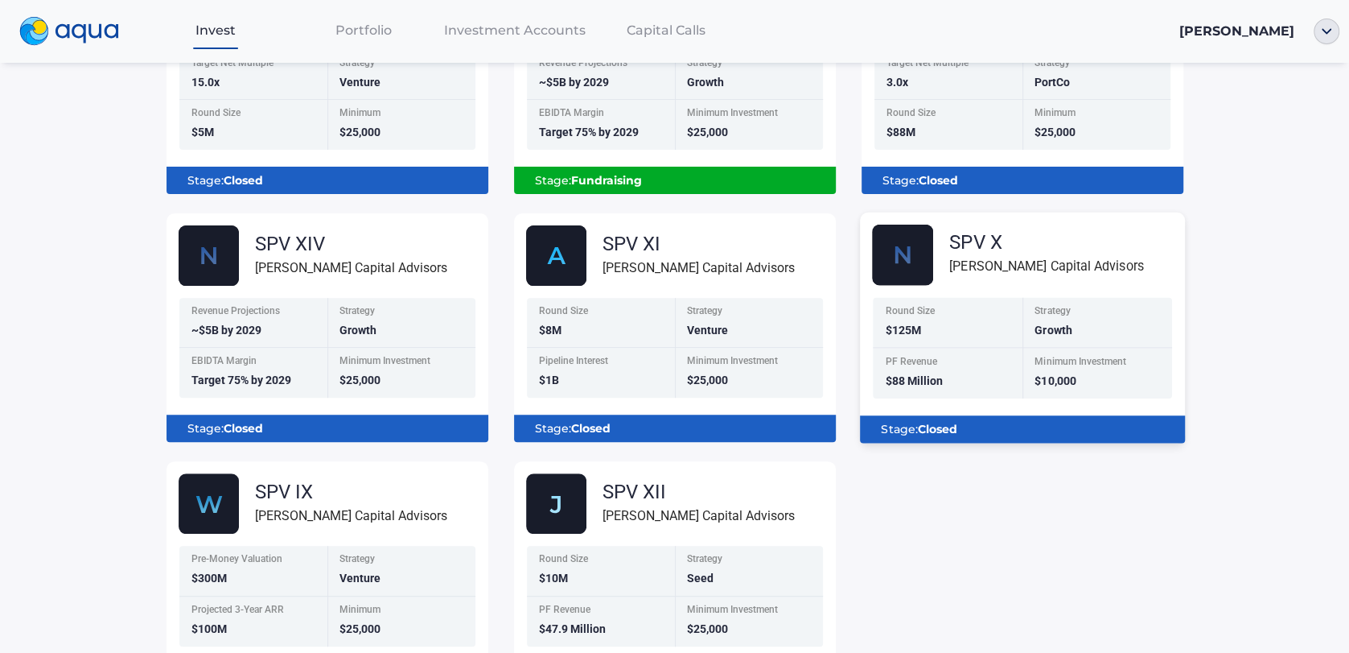
click at [1007, 348] on div "PF Revenue $88 Million" at bounding box center [948, 373] width 150 height 51
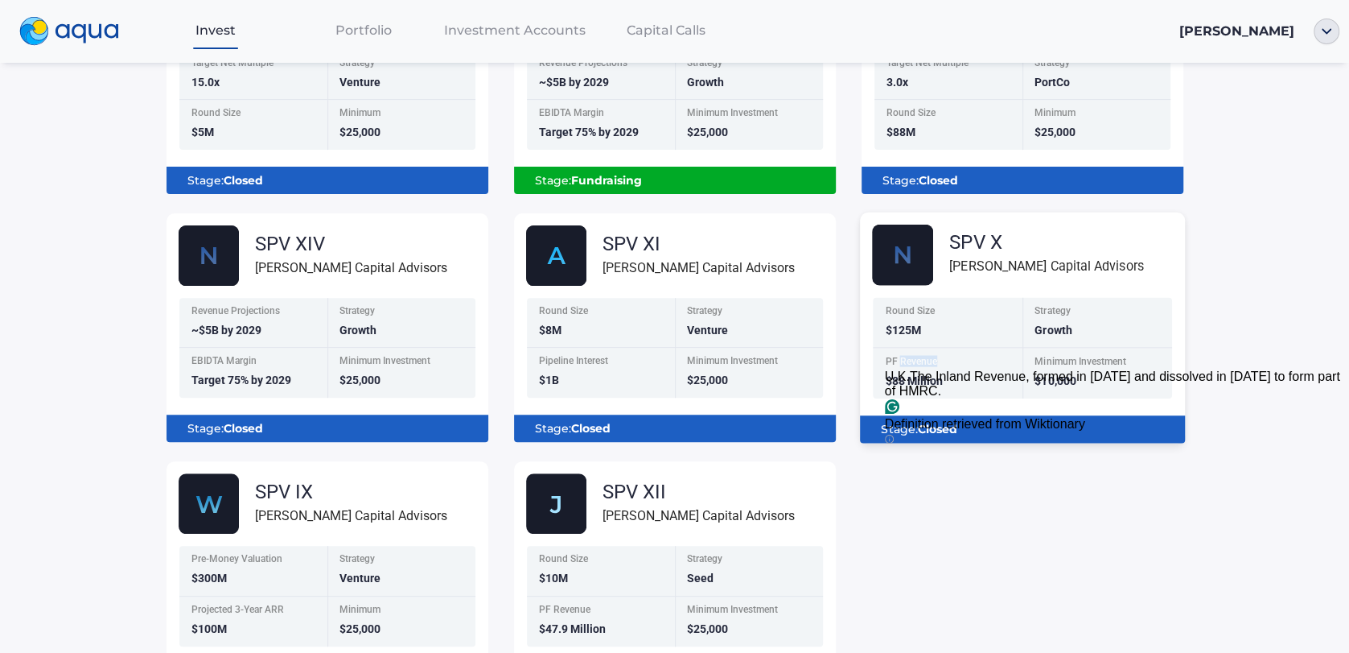
click at [909, 253] on img at bounding box center [902, 255] width 61 height 61
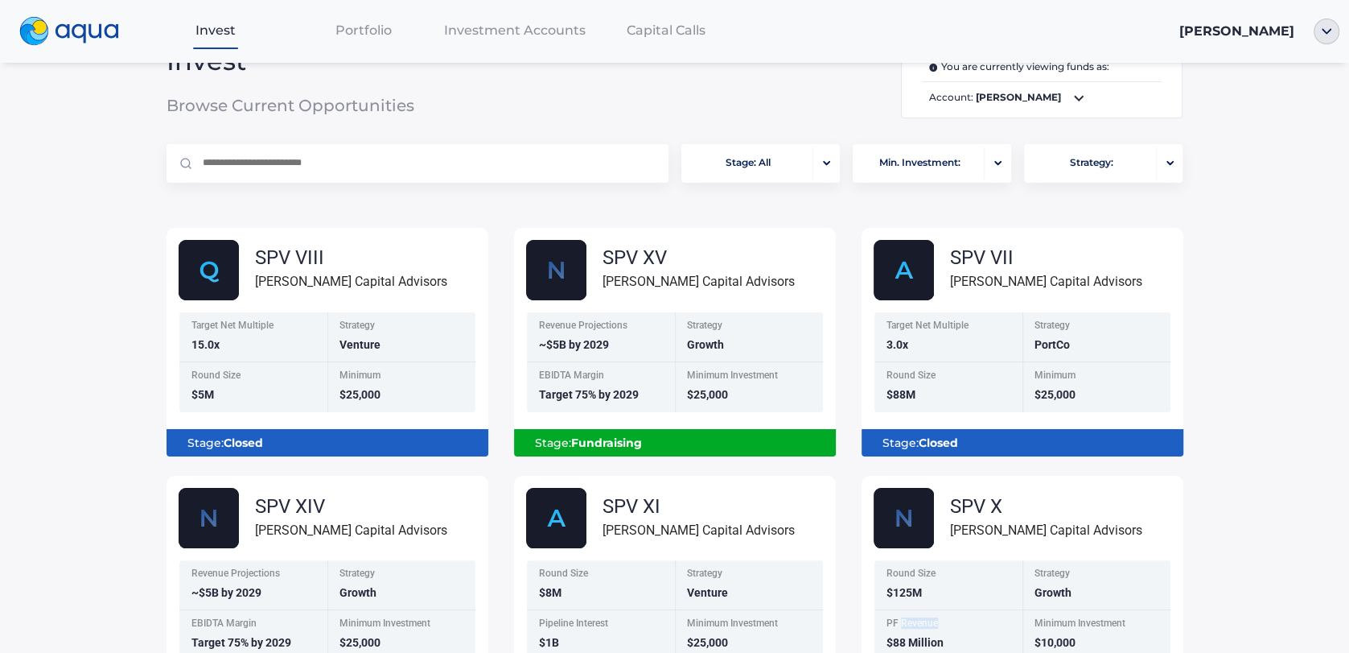
scroll to position [0, 0]
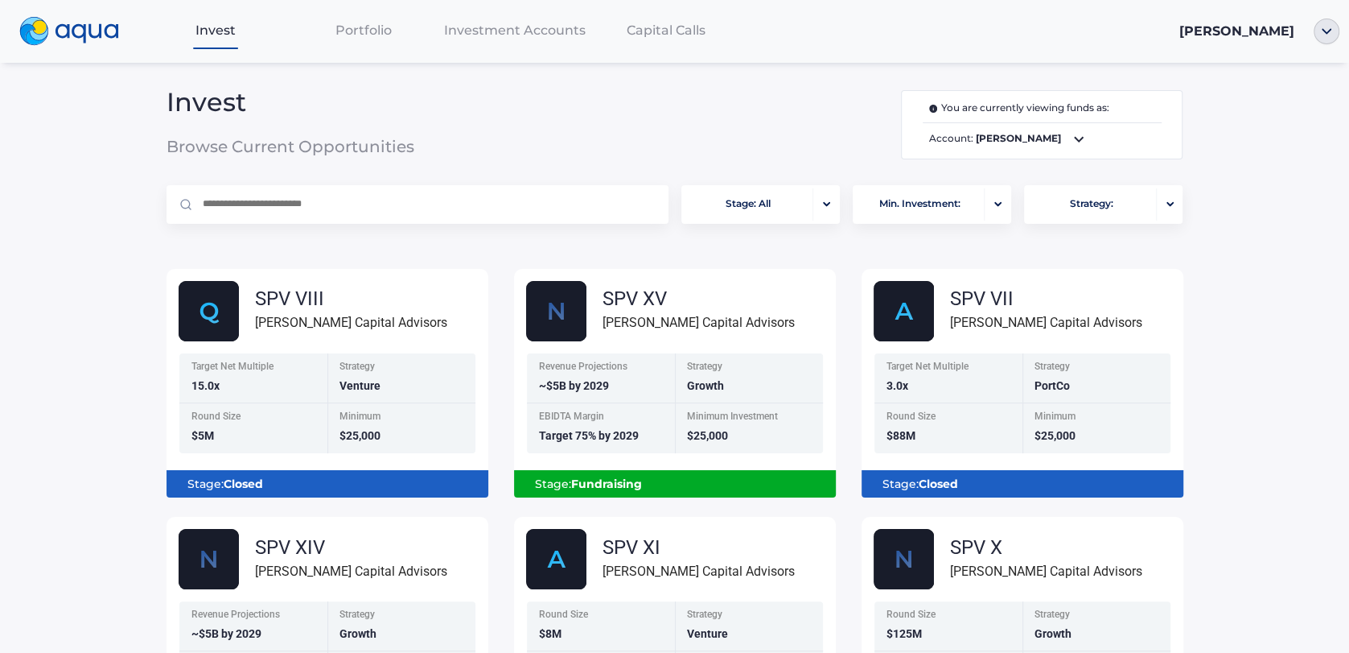
click at [374, 200] on input "text" at bounding box center [427, 204] width 452 height 39
click at [818, 210] on div "button" at bounding box center [827, 204] width 27 height 32
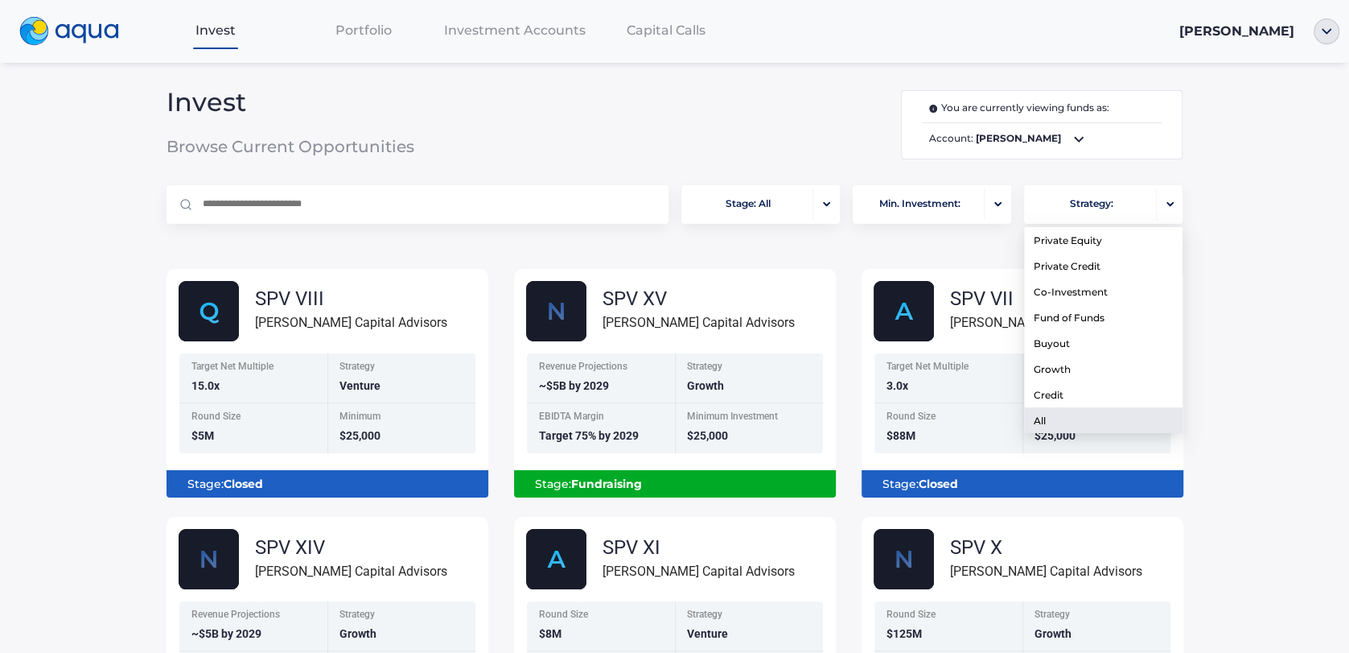
click at [1168, 210] on div "button" at bounding box center [1170, 204] width 27 height 32
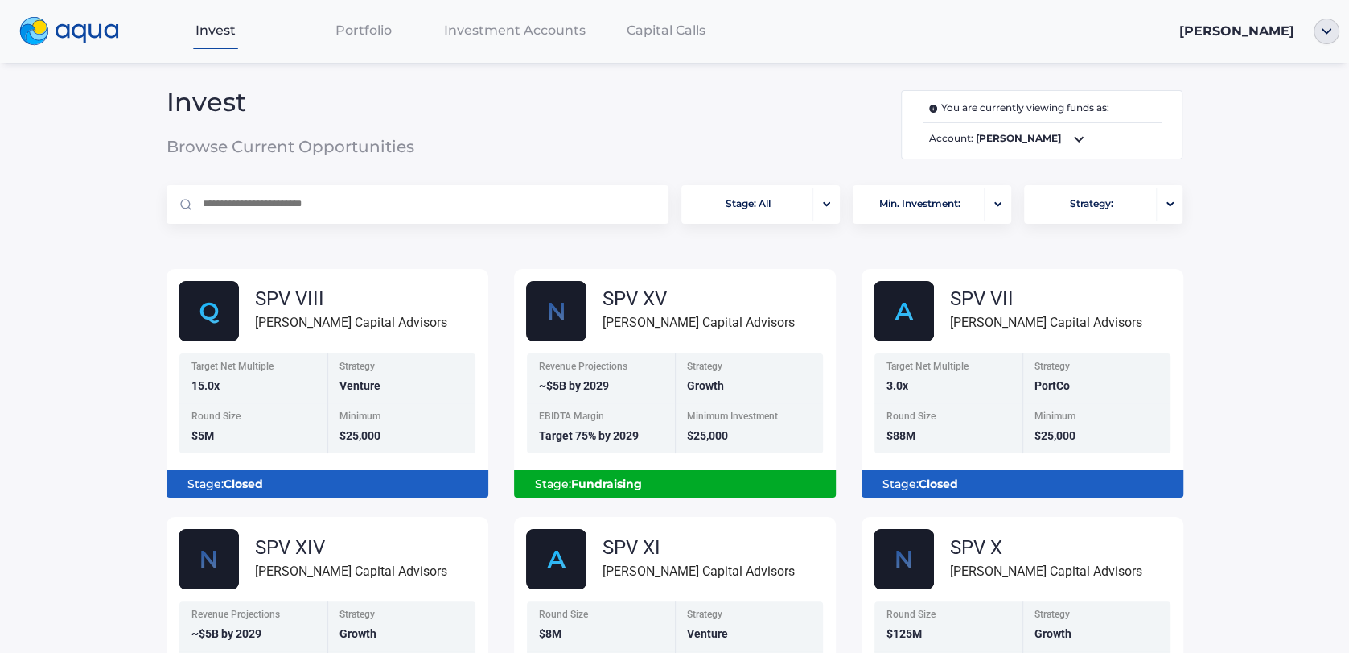
click at [354, 39] on div "Portfolio" at bounding box center [364, 30] width 148 height 33
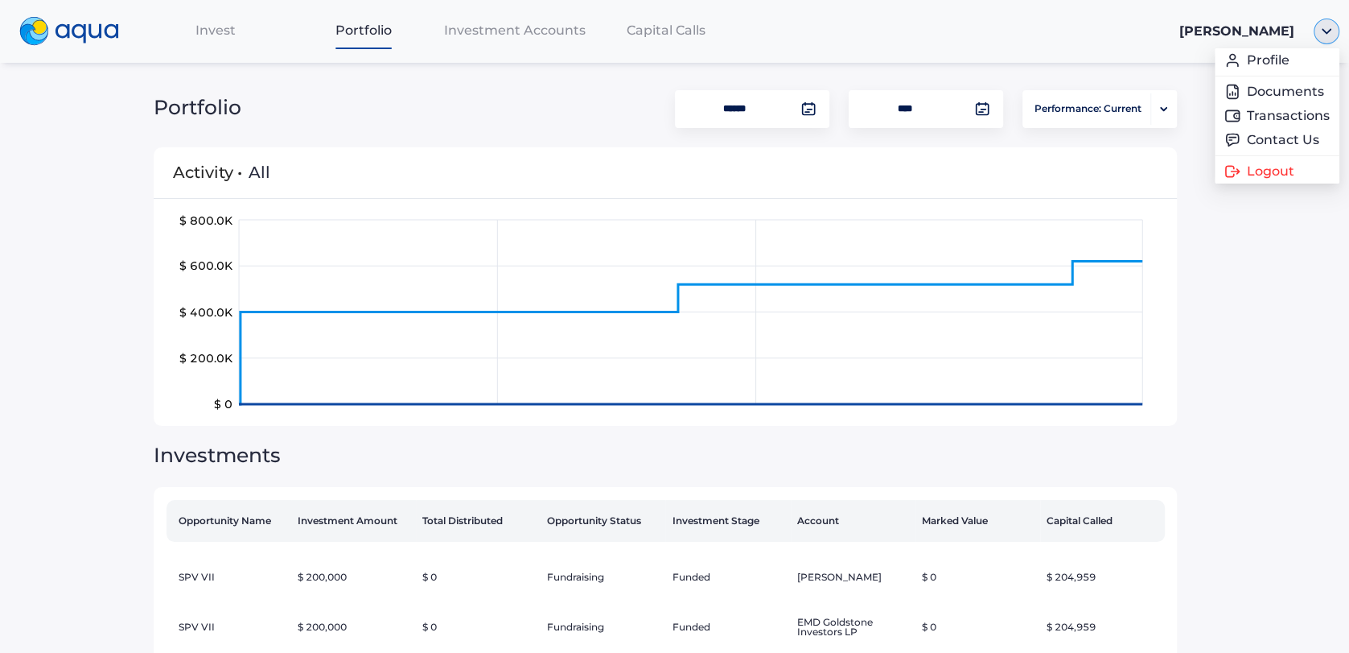
click at [1322, 32] on img "button" at bounding box center [1327, 32] width 26 height 26
click at [1287, 95] on link "Documents" at bounding box center [1277, 92] width 105 height 16
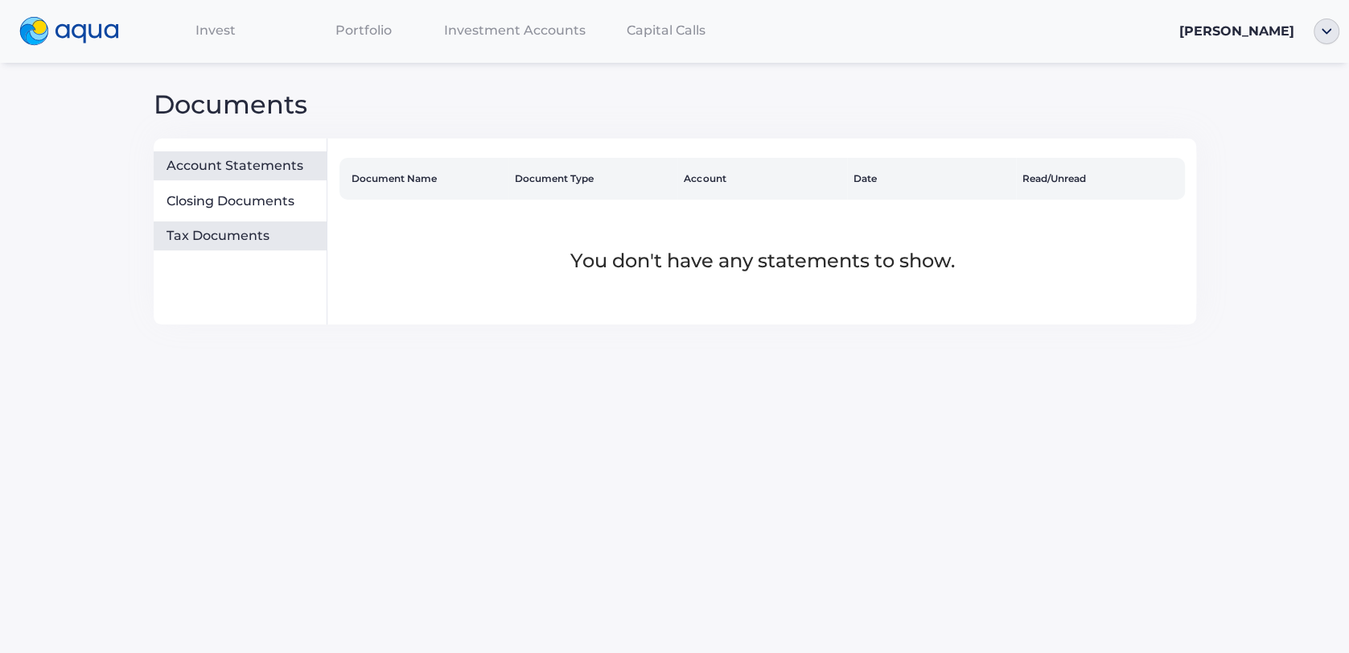
click at [253, 238] on div "Tax Documents" at bounding box center [244, 236] width 154 height 16
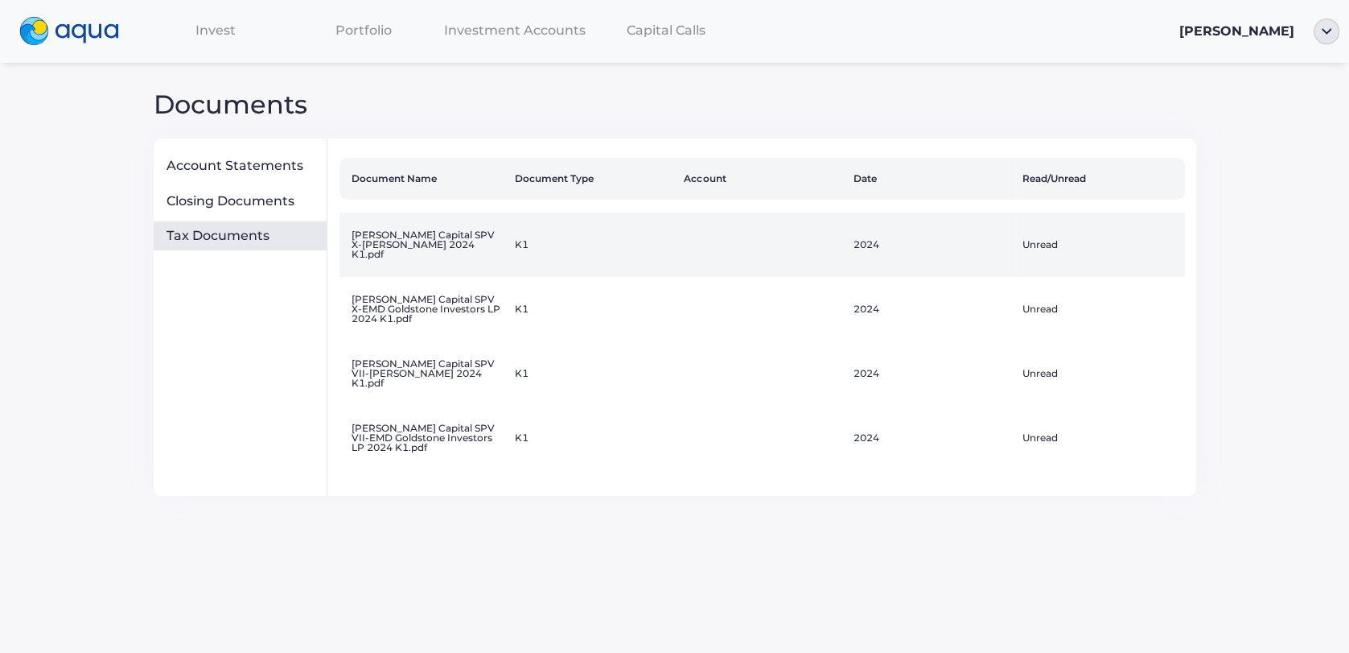
click at [393, 255] on td "Florence Capital SPV X-Steven Goldstone 2024 K1.pdf" at bounding box center [424, 244] width 169 height 64
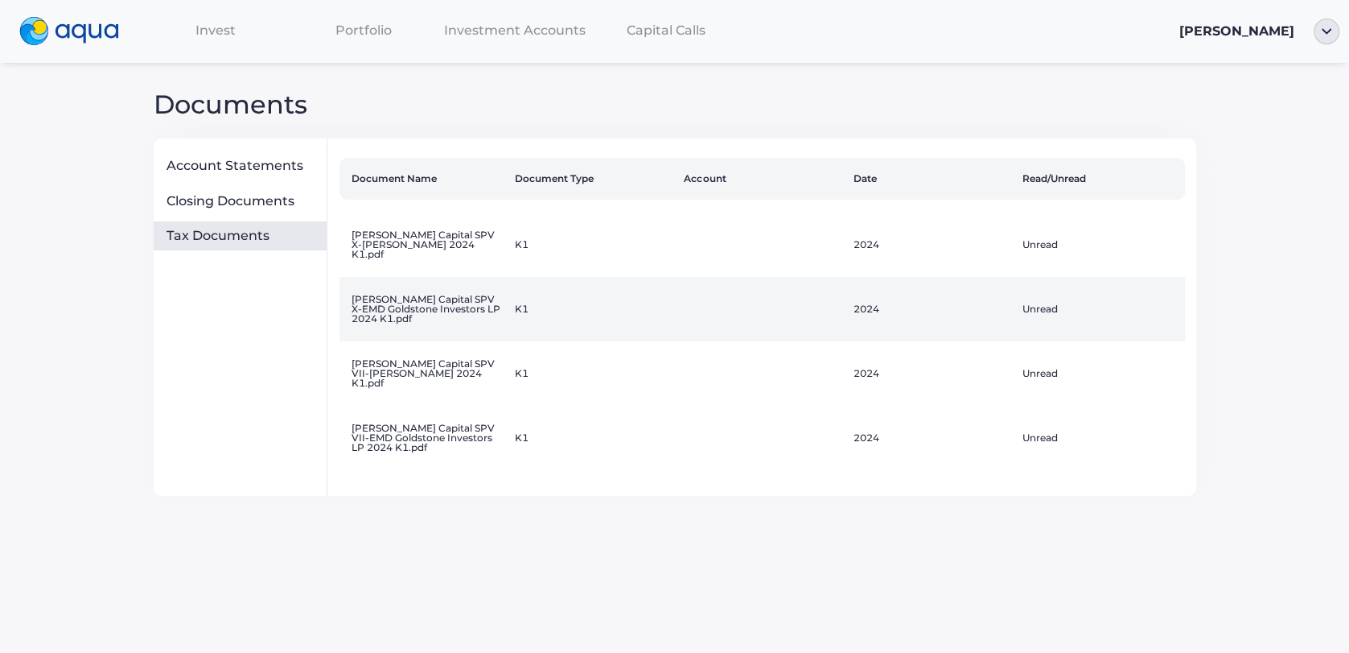
click at [466, 303] on td "Florence Capital SPV X-EMD Goldstone Investors LP 2024 K1.pdf" at bounding box center [424, 309] width 169 height 64
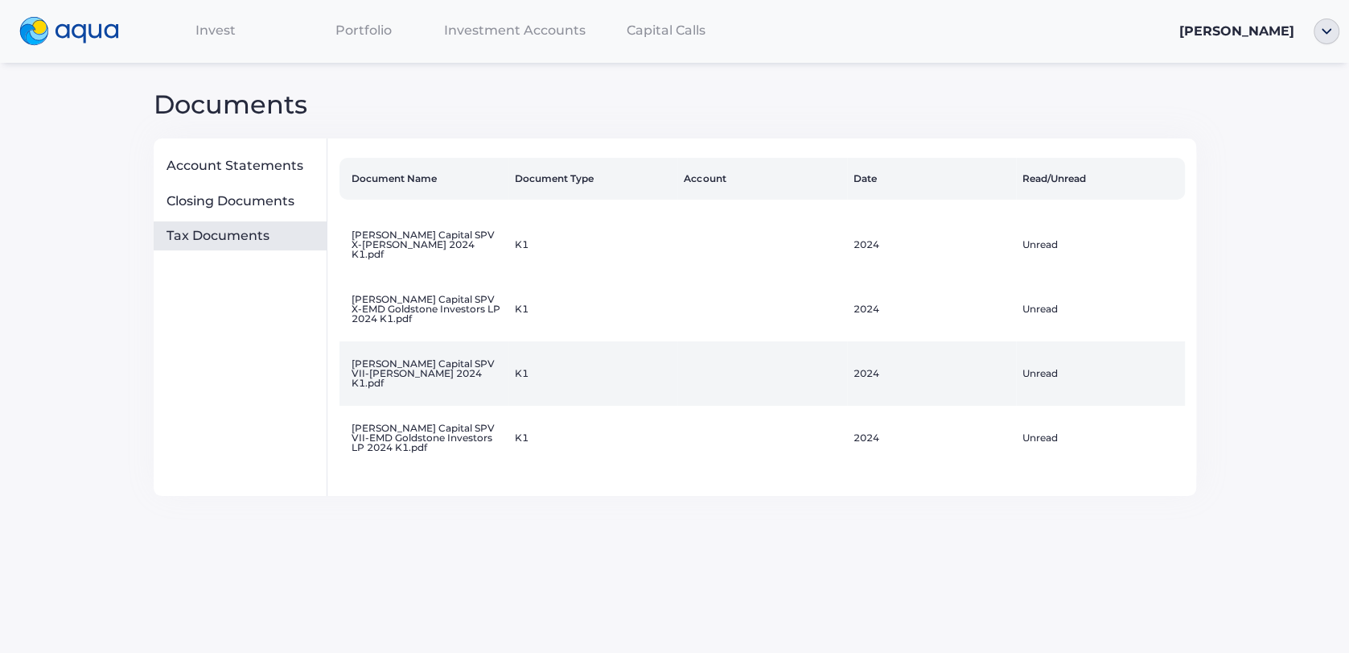
click at [445, 358] on td "Florence Capital SPV VII-Steven Goldstone 2024 K1.pdf" at bounding box center [424, 373] width 169 height 64
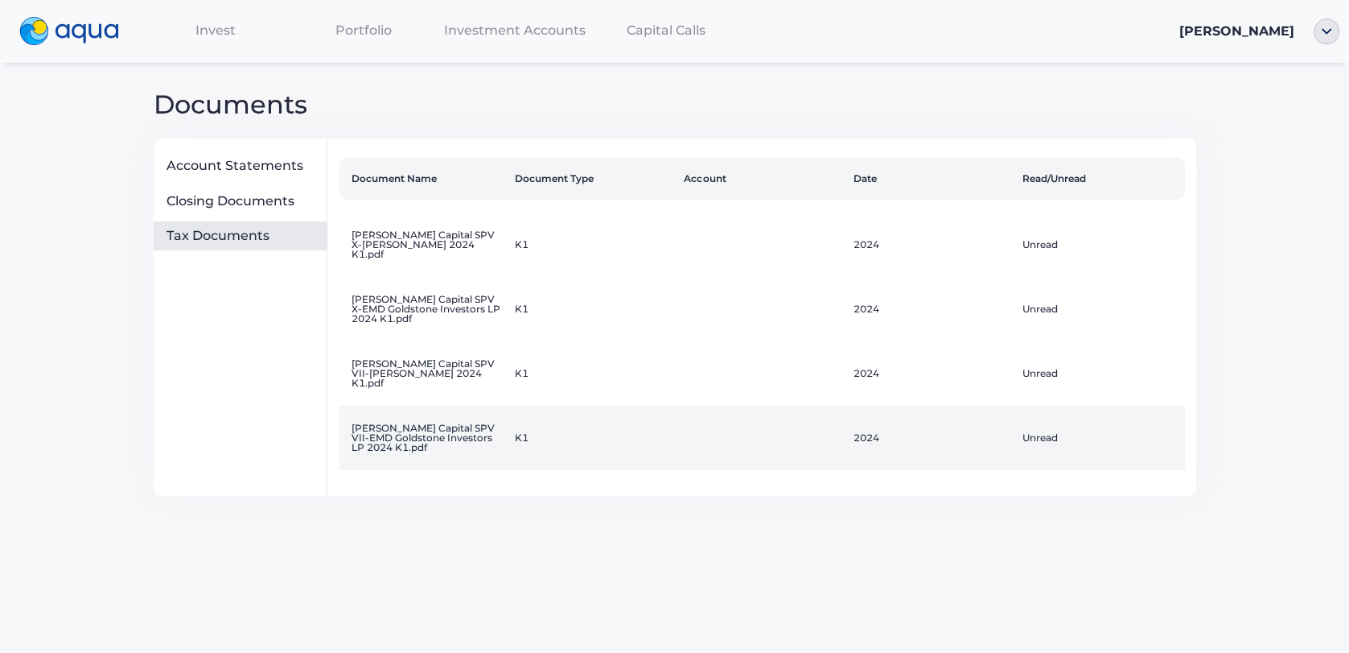
click at [429, 412] on td "Florence Capital SPV VII-EMD Goldstone Investors LP 2024 K1.pdf" at bounding box center [424, 438] width 169 height 64
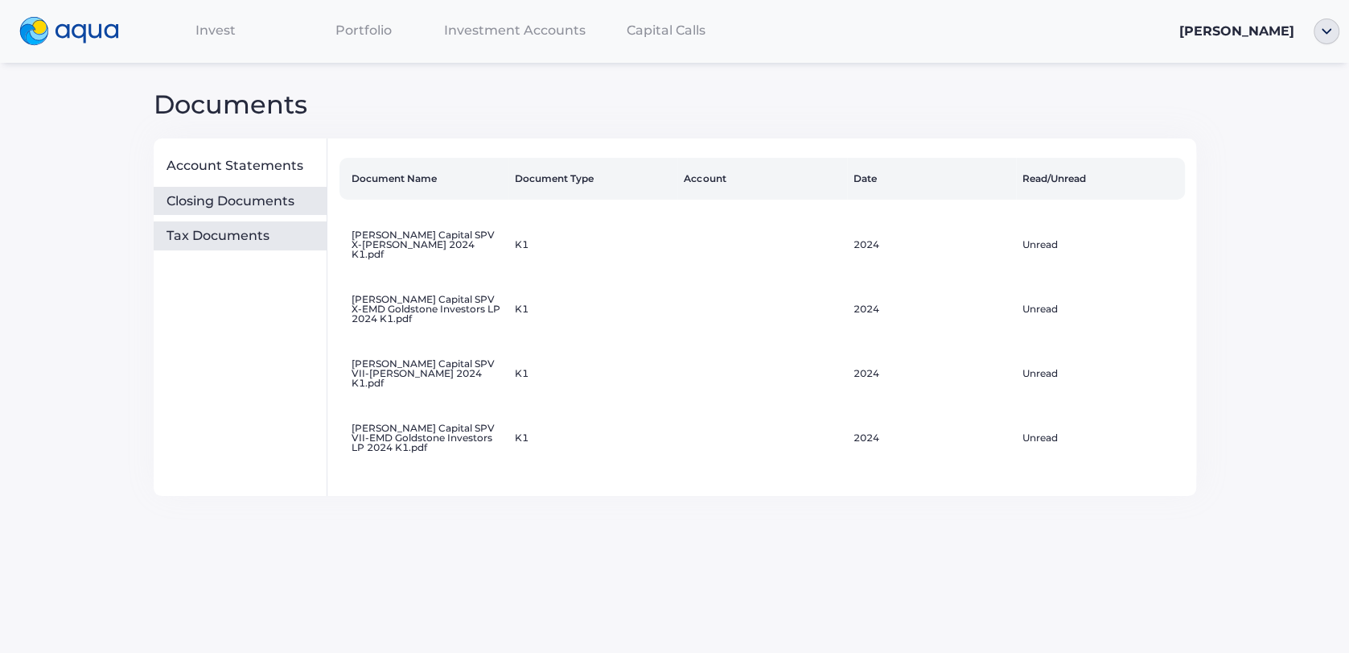
click at [219, 207] on div "Closing Documents" at bounding box center [244, 201] width 154 height 16
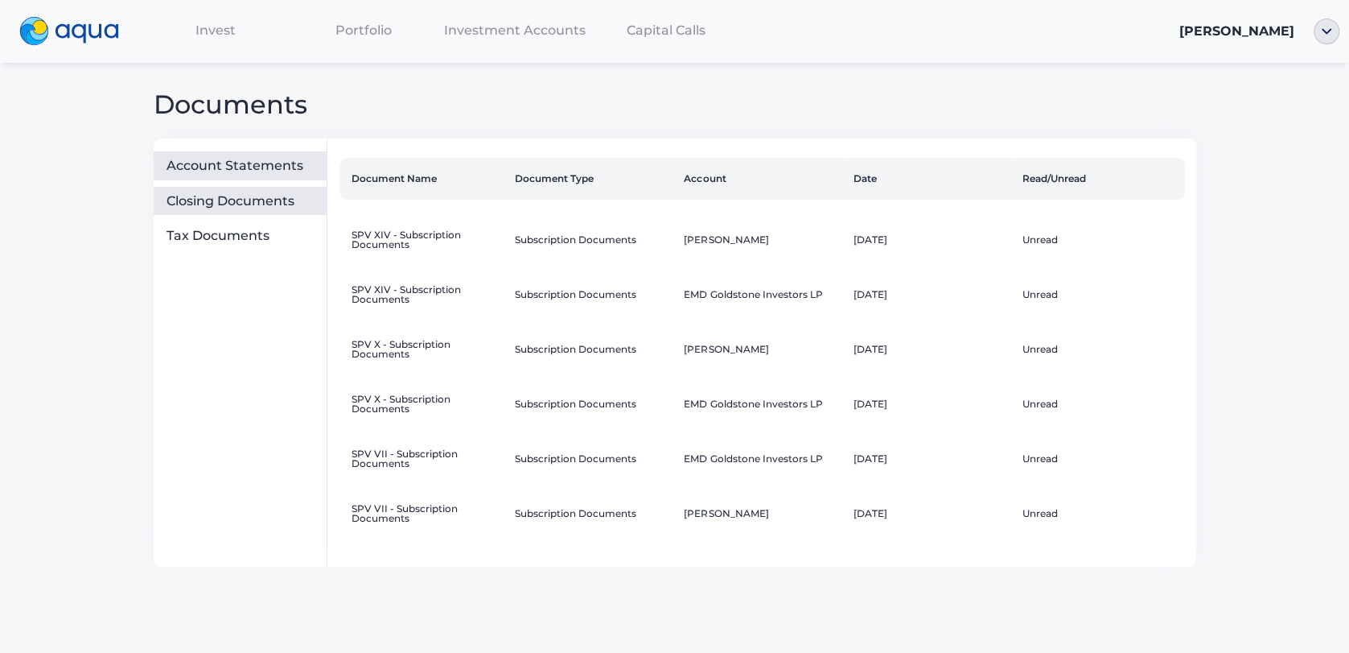
click at [253, 165] on div "Account Statements" at bounding box center [244, 166] width 154 height 16
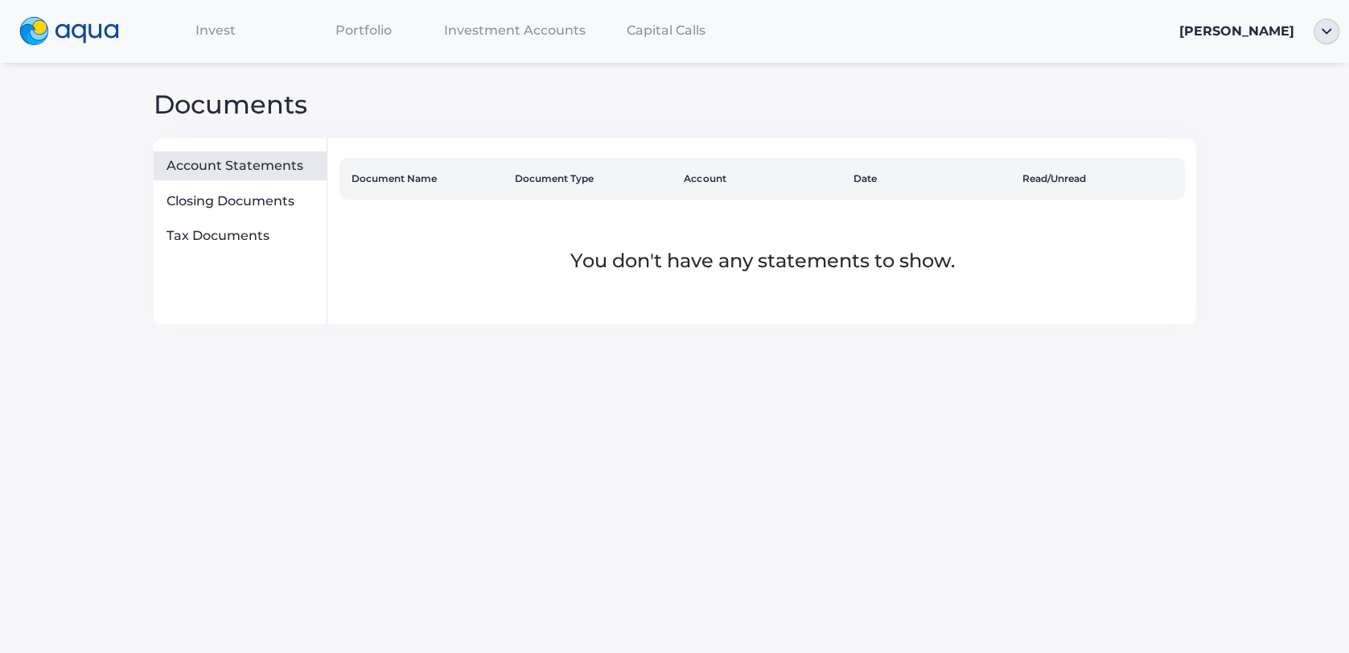
click at [212, 30] on span "Invest" at bounding box center [216, 30] width 40 height 15
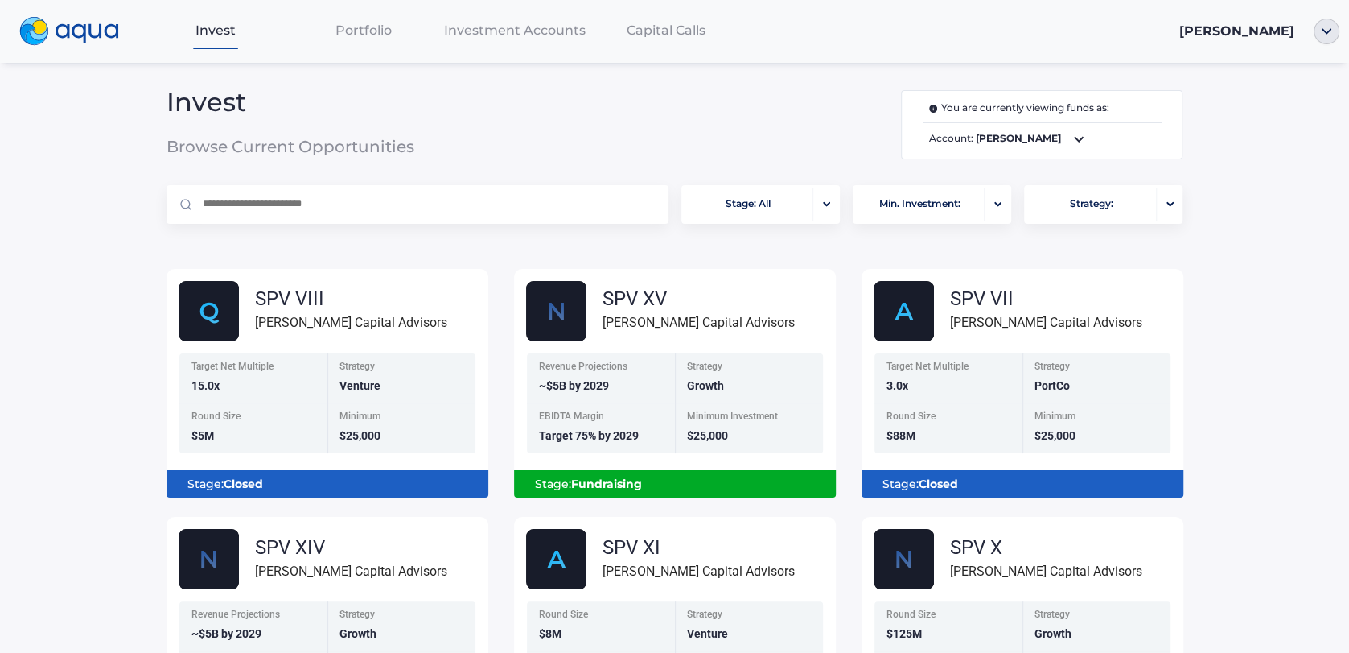
click at [665, 41] on div "Capital Calls" at bounding box center [666, 30] width 148 height 33
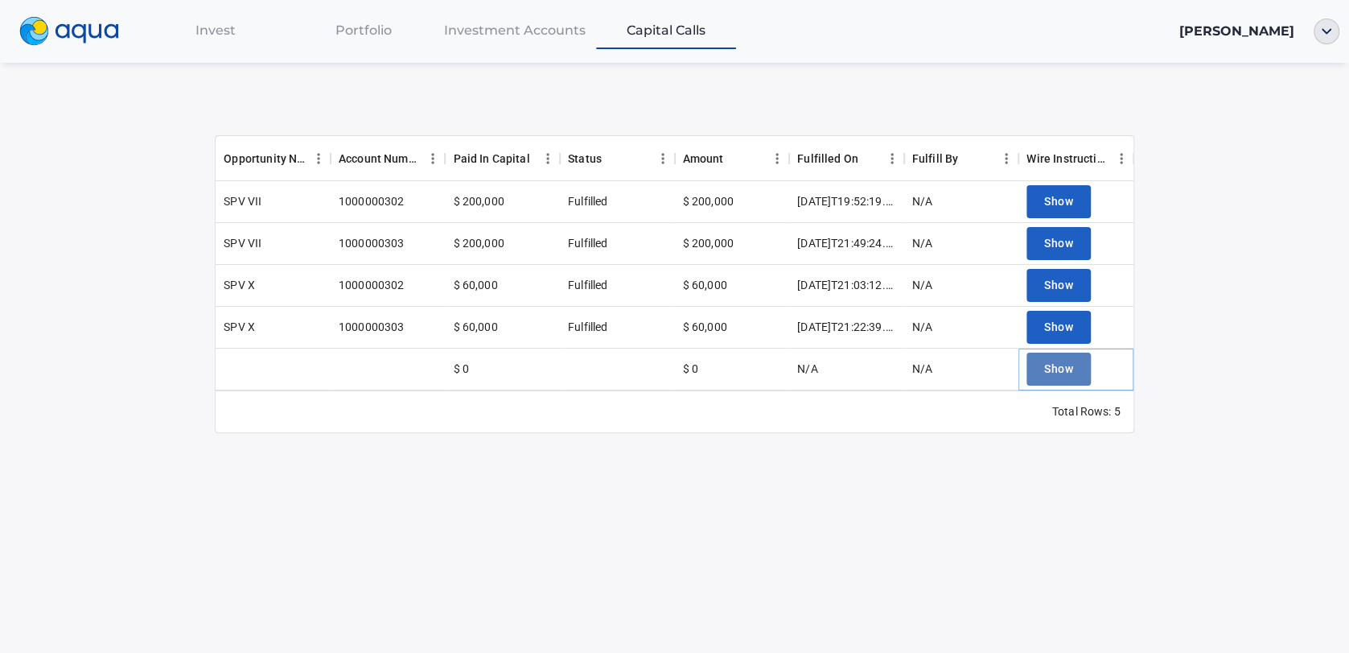
click at [1063, 377] on span "Show" at bounding box center [1058, 369] width 29 height 20
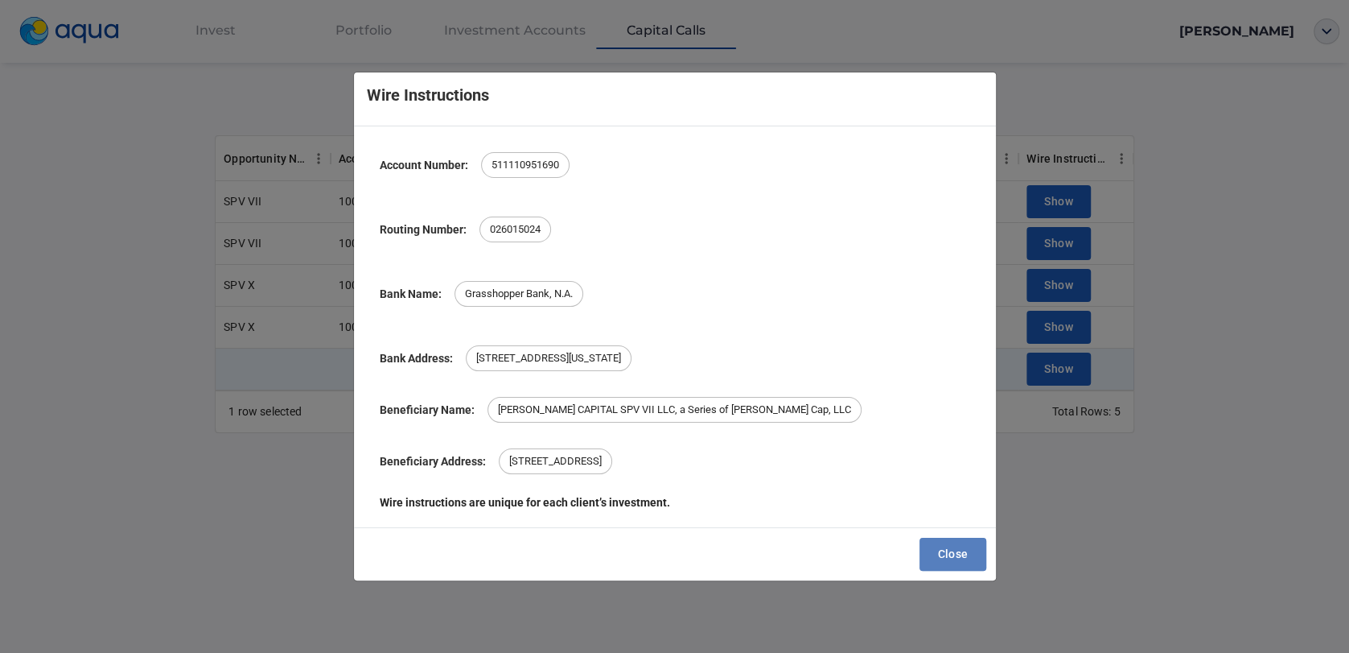
click at [945, 555] on span "Close" at bounding box center [952, 554] width 31 height 20
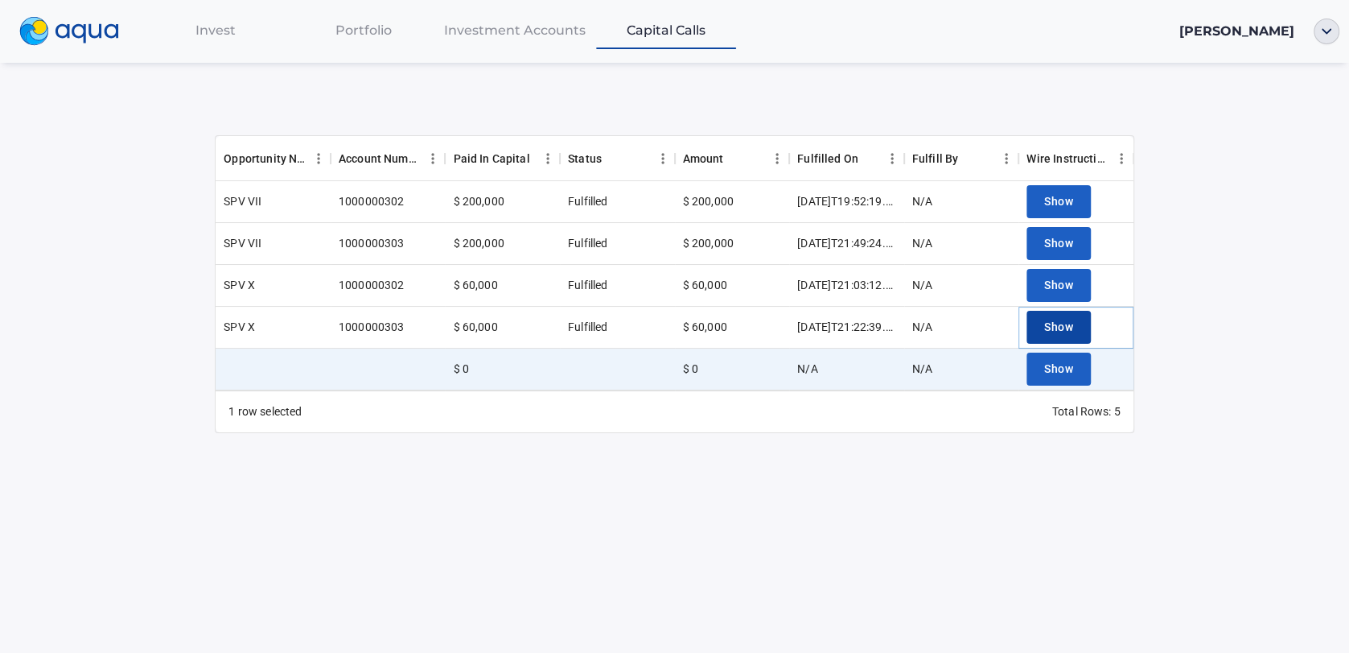
click at [1074, 319] on button "Show" at bounding box center [1059, 327] width 64 height 33
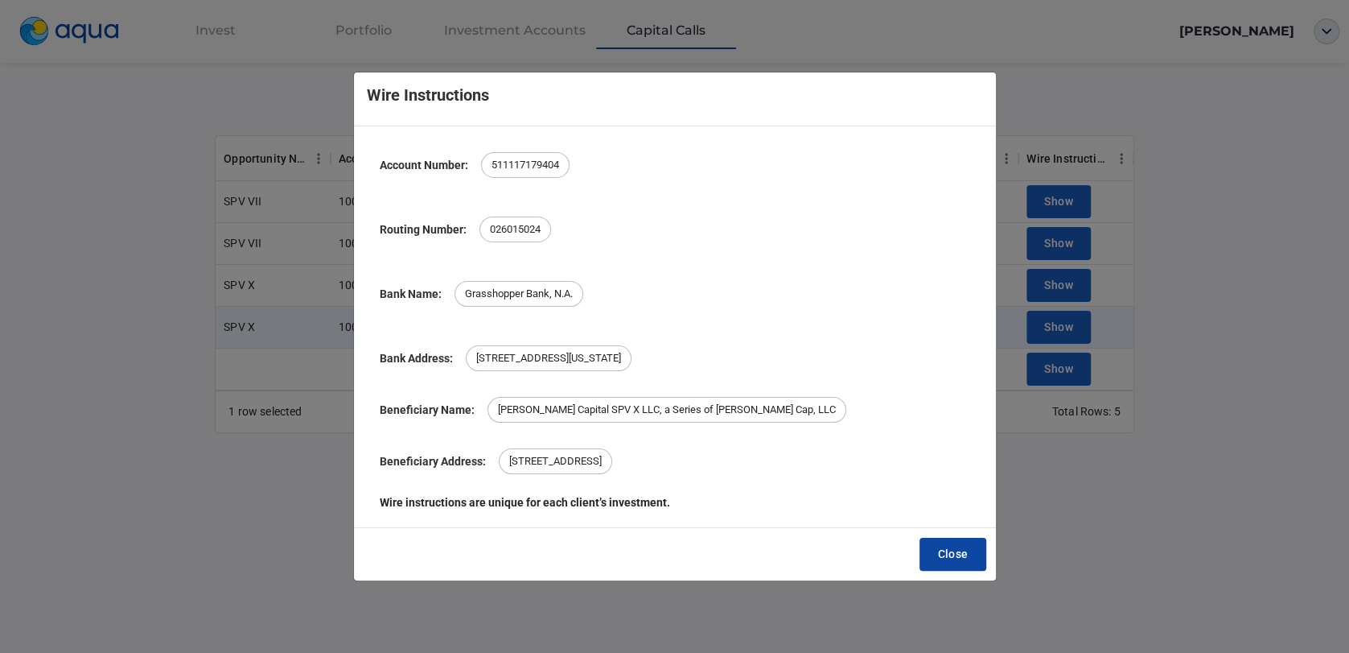
click at [963, 551] on span "Close" at bounding box center [952, 554] width 31 height 20
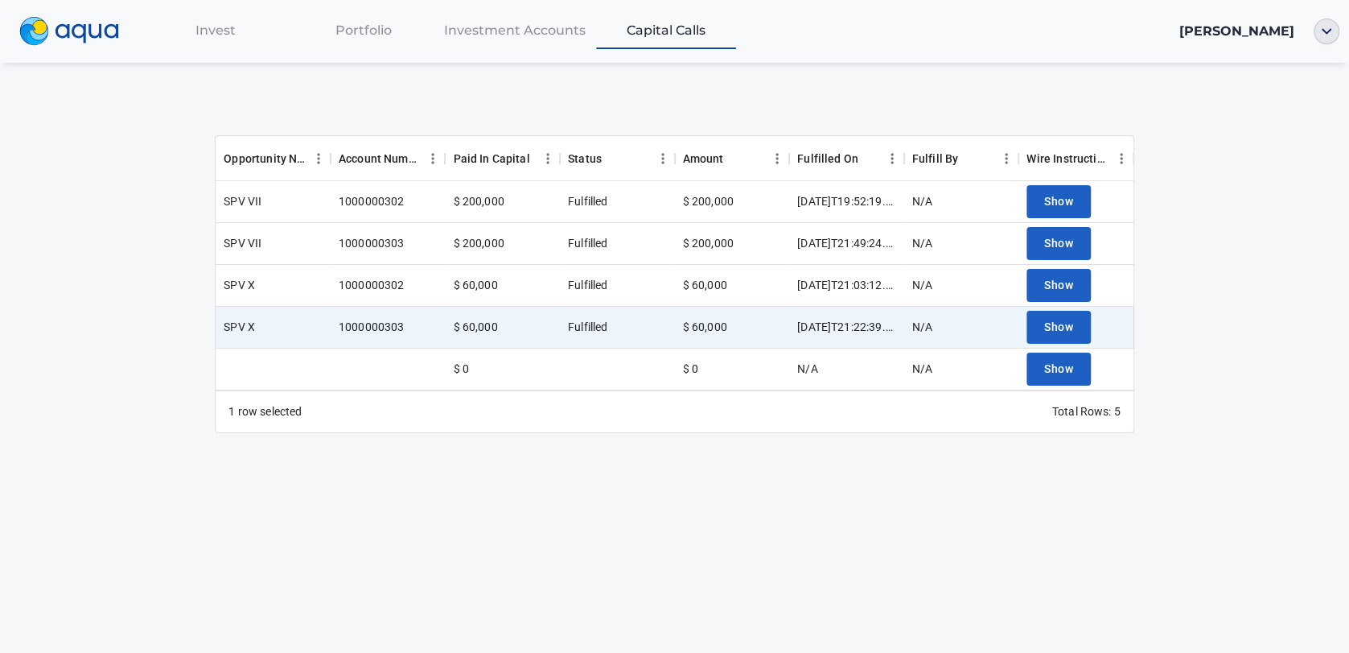
click at [480, 33] on span "Investment Accounts" at bounding box center [515, 30] width 142 height 15
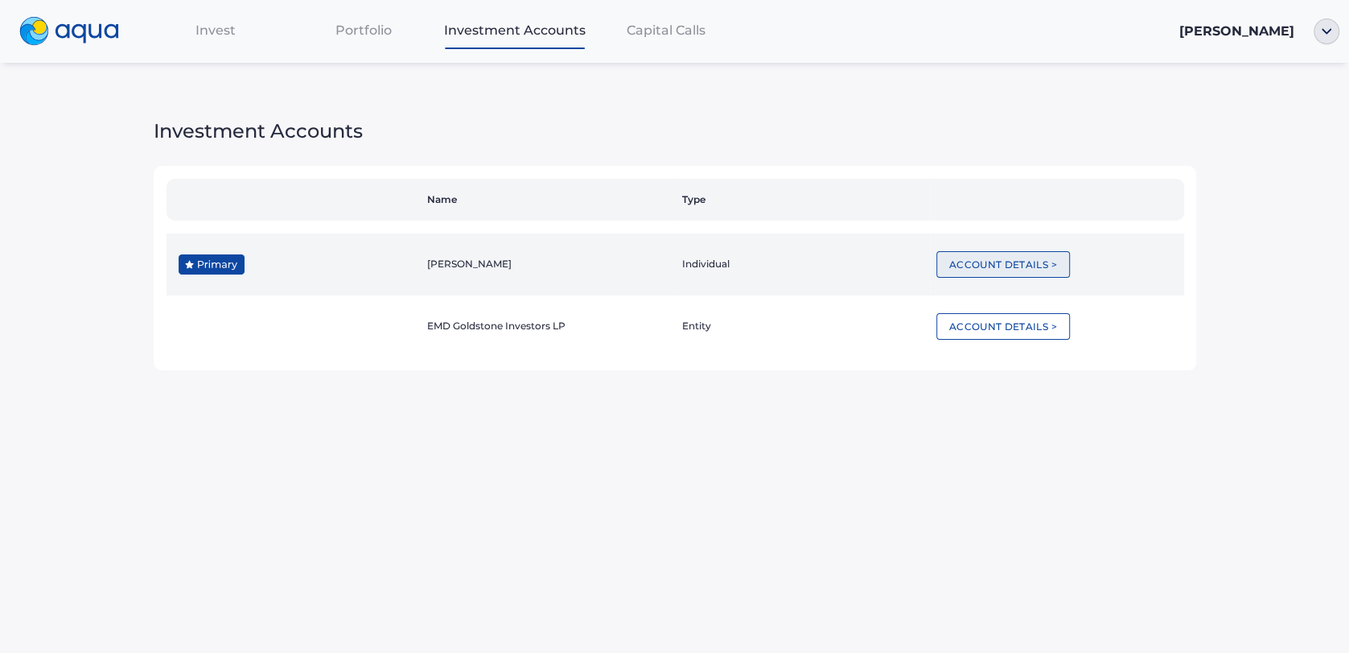
click at [1001, 264] on button "Account Details >" at bounding box center [1004, 264] width 134 height 27
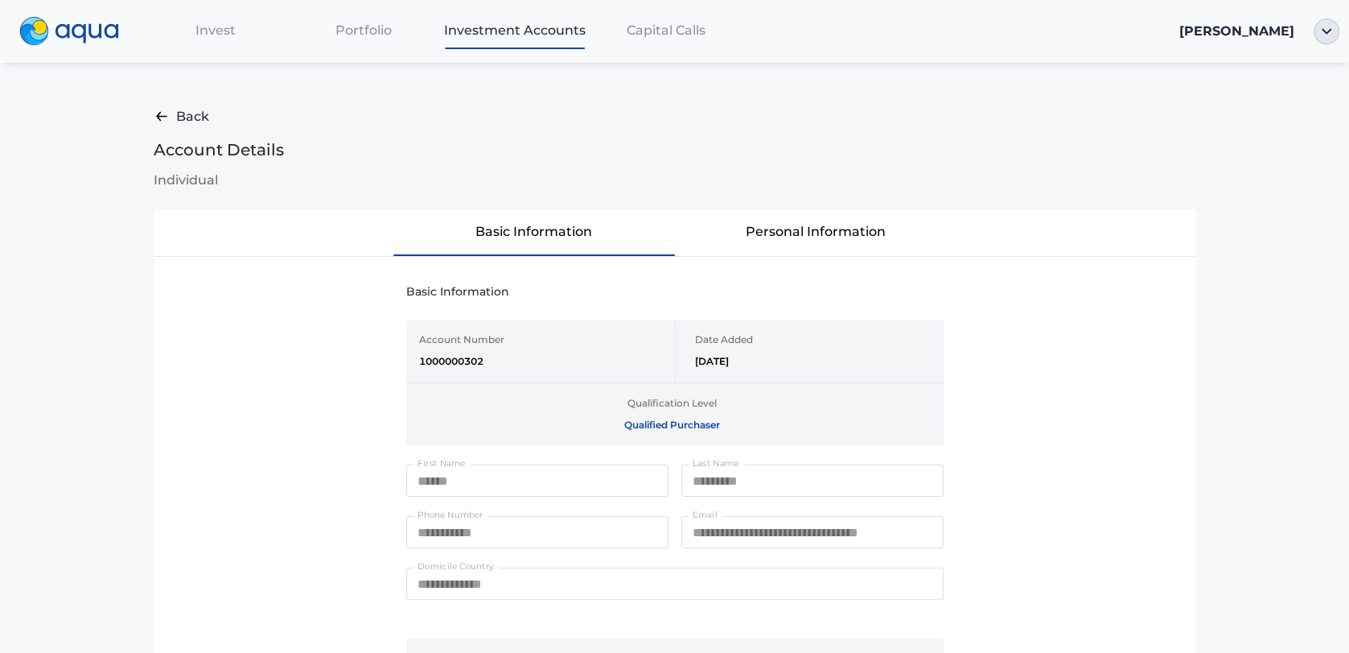
click at [167, 117] on img at bounding box center [162, 116] width 16 height 20
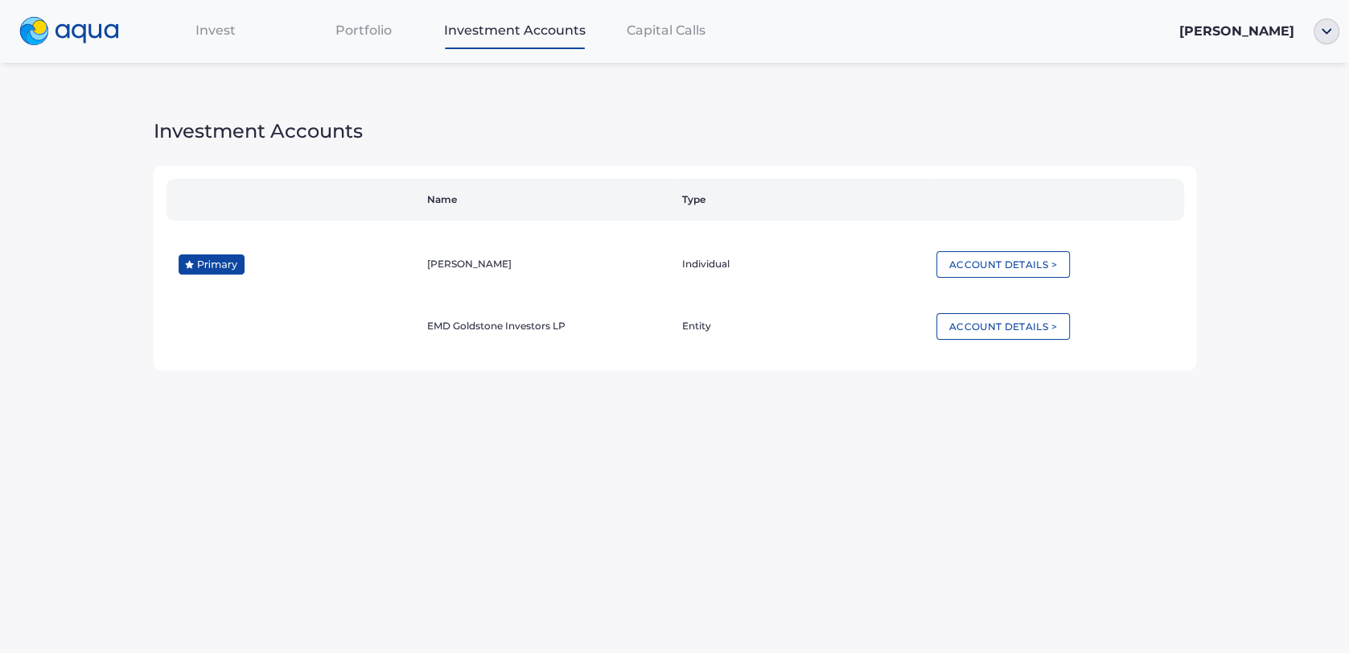
click at [359, 29] on span "Portfolio" at bounding box center [364, 30] width 56 height 15
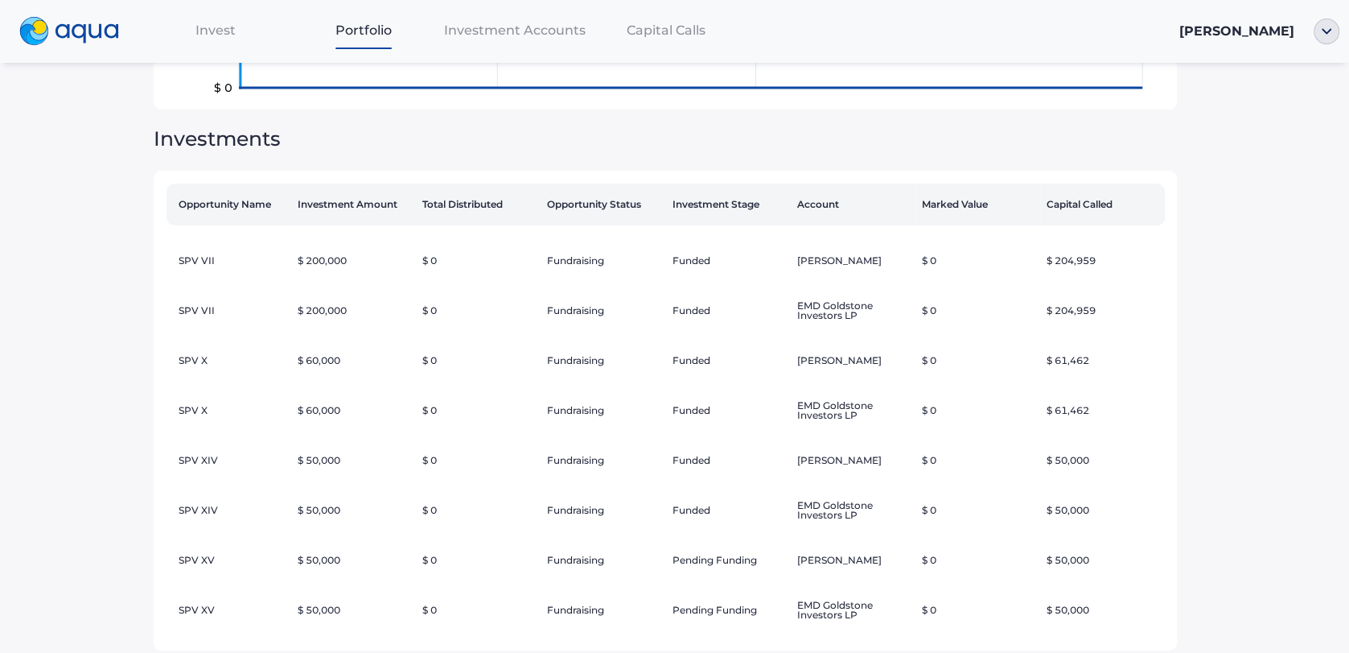
scroll to position [311, 0]
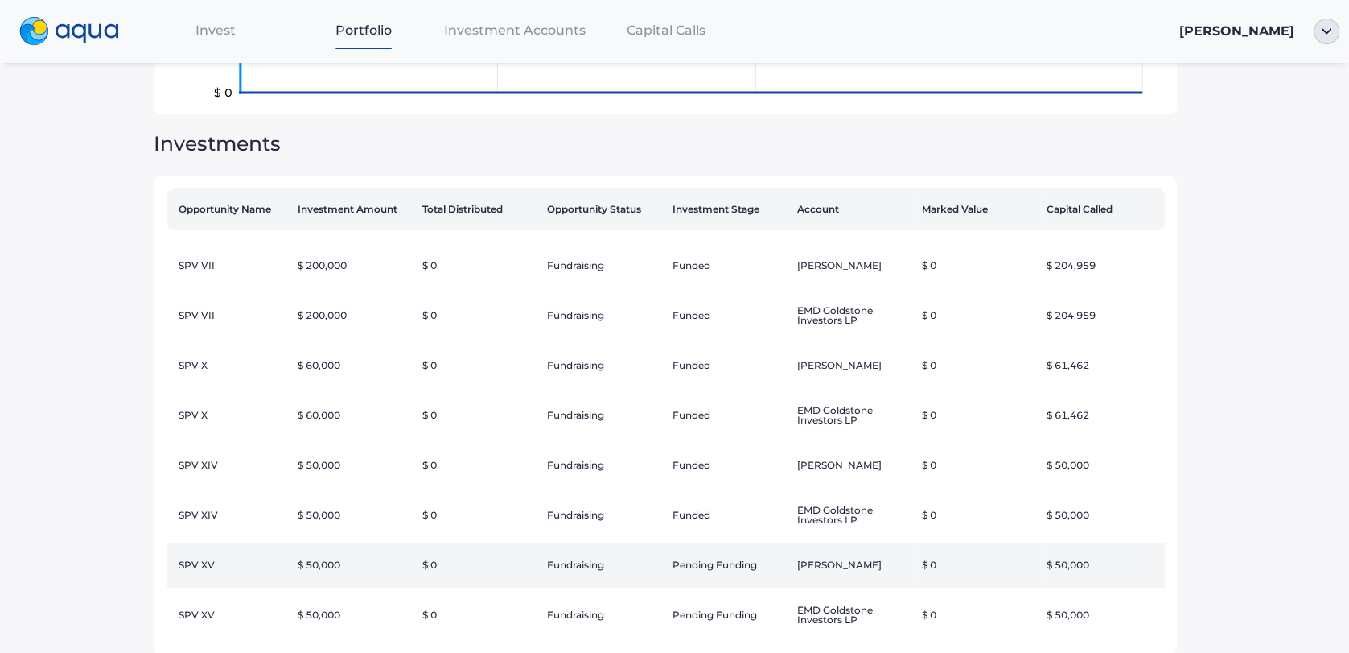
click at [624, 570] on td "Fundraising" at bounding box center [603, 564] width 125 height 45
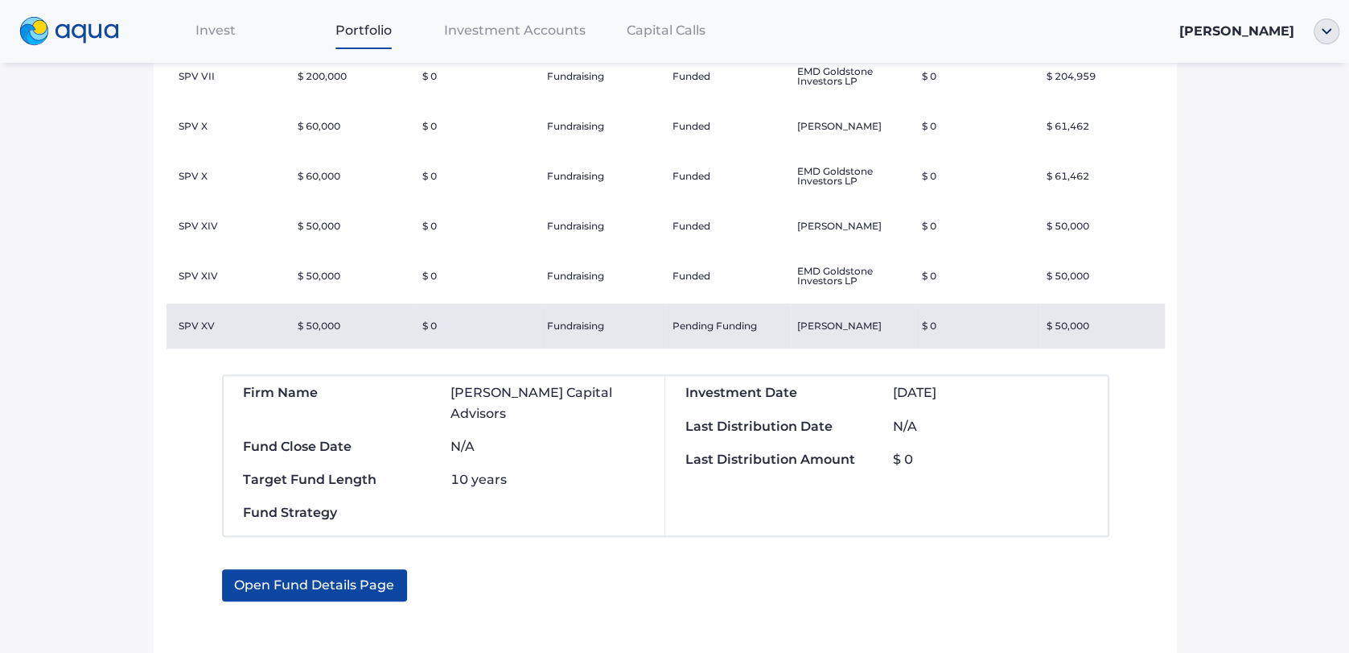
scroll to position [552, 0]
click at [332, 579] on span "Open Fund Details Page" at bounding box center [314, 583] width 160 height 32
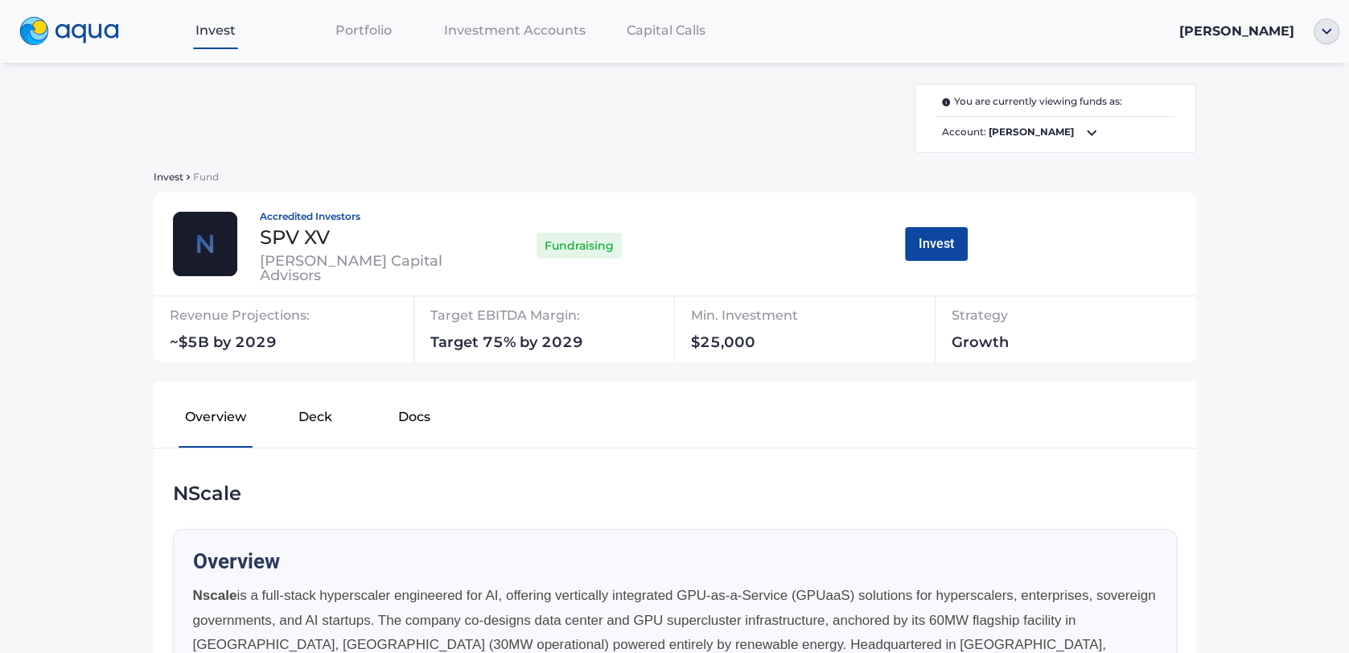
click at [84, 28] on img at bounding box center [69, 31] width 100 height 29
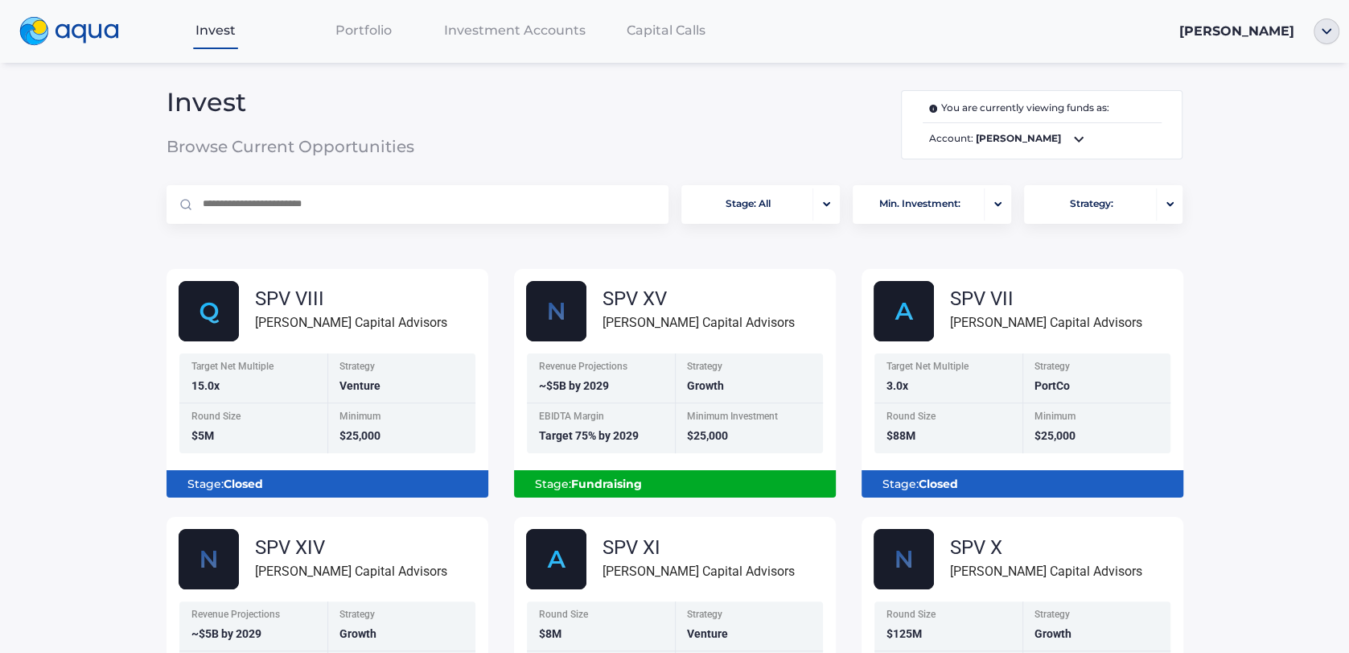
click at [1077, 148] on icon at bounding box center [1078, 139] width 19 height 19
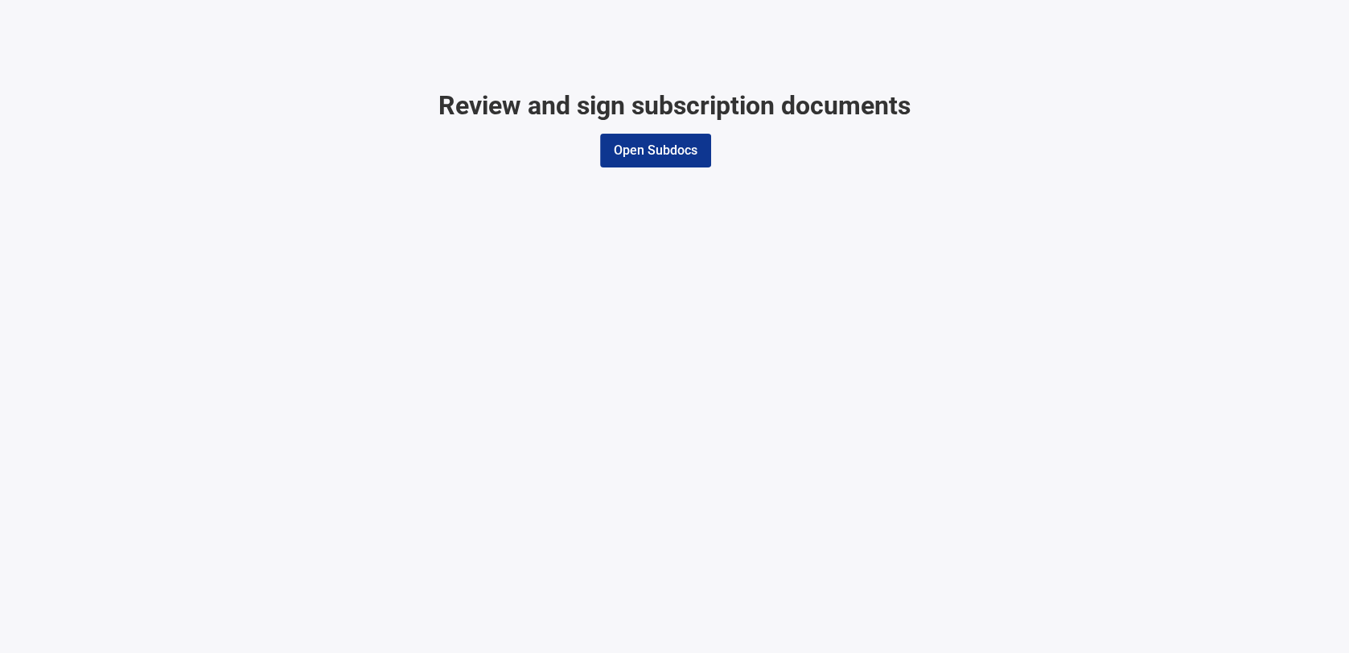
click at [662, 150] on button "Open Subdocs" at bounding box center [655, 151] width 111 height 34
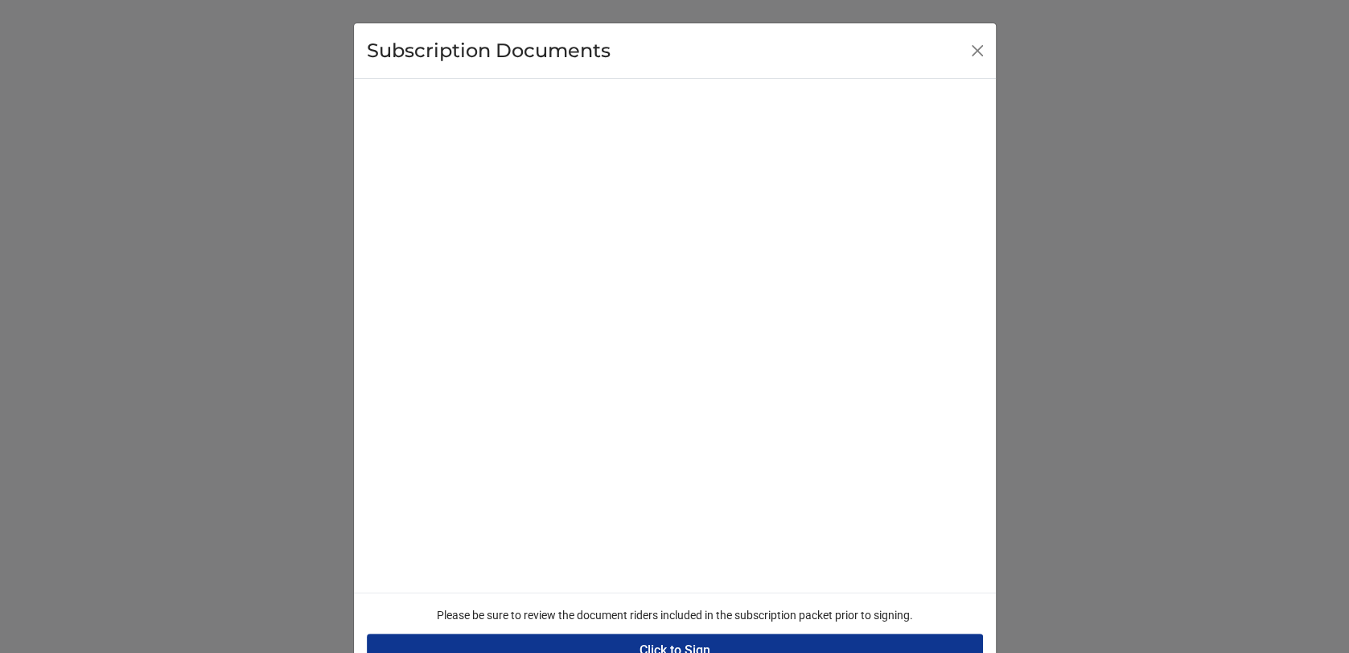
click at [675, 637] on button "Click to Sign" at bounding box center [675, 650] width 616 height 34
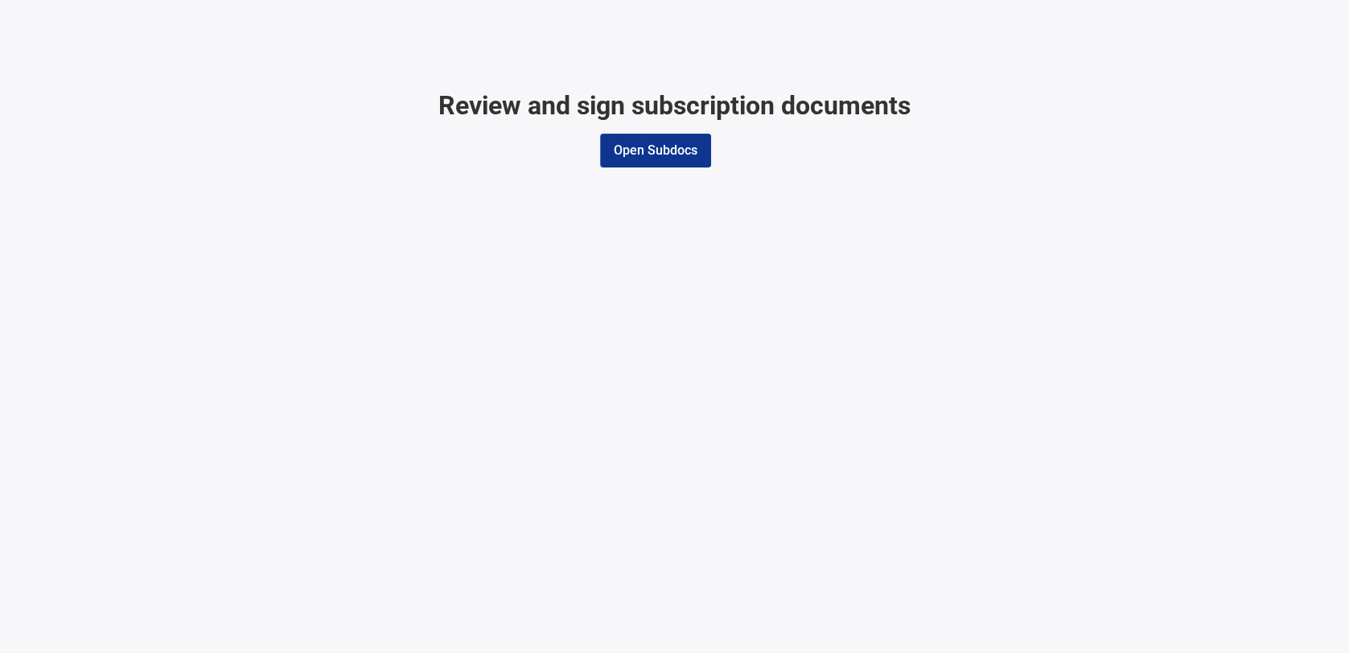
click at [665, 150] on button "Open Subdocs" at bounding box center [655, 151] width 111 height 34
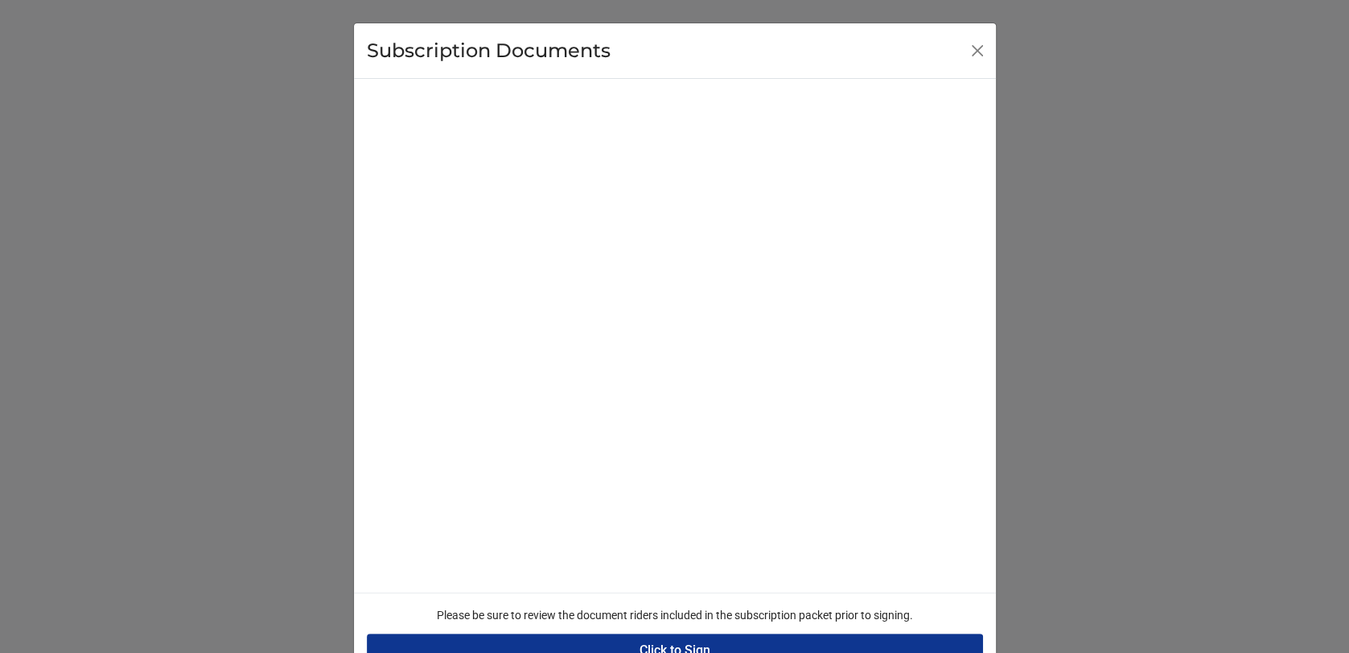
click at [682, 648] on button "Click to Sign" at bounding box center [675, 650] width 616 height 34
